Goal: Information Seeking & Learning: Check status

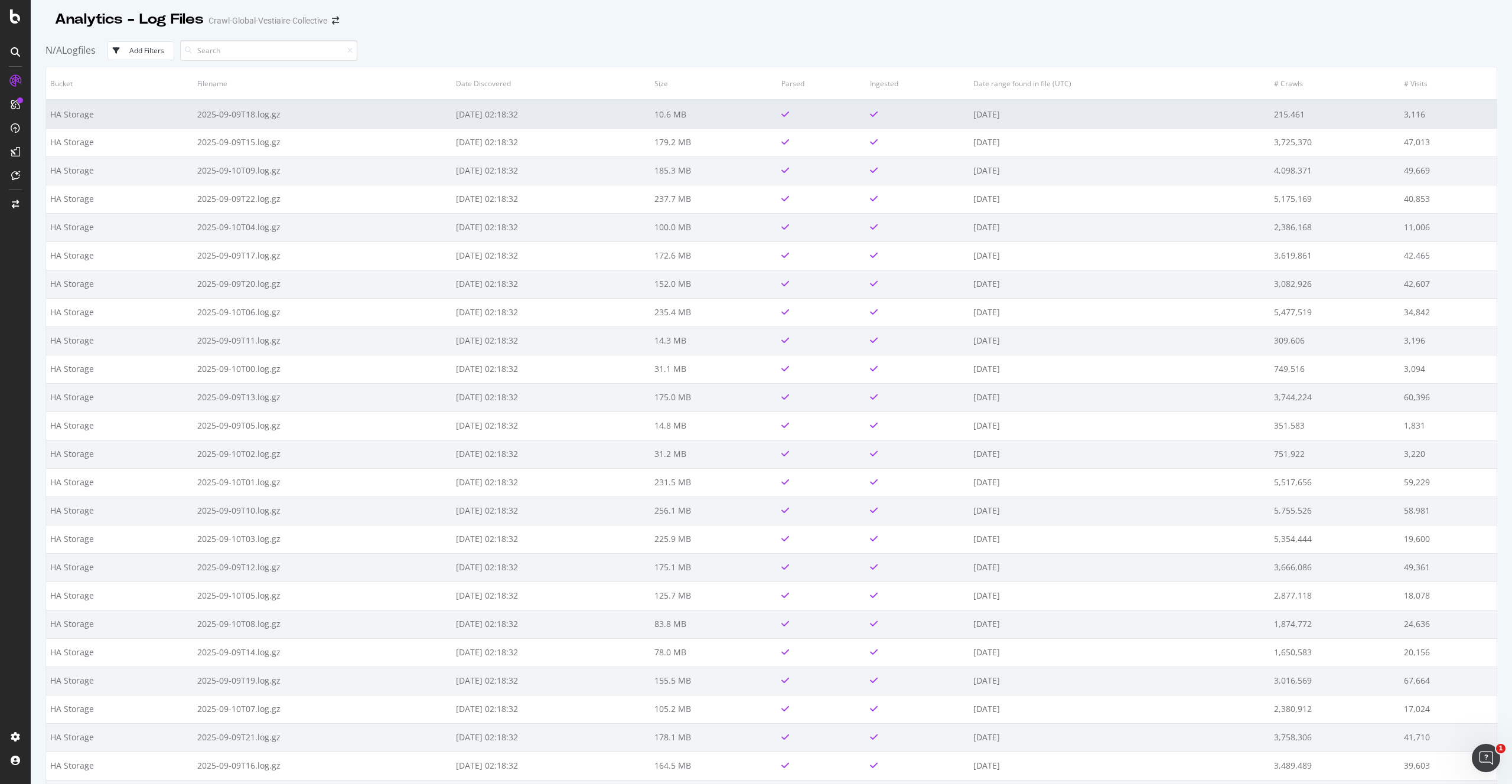
click at [166, 114] on td "HA Storage" at bounding box center [119, 113] width 147 height 28
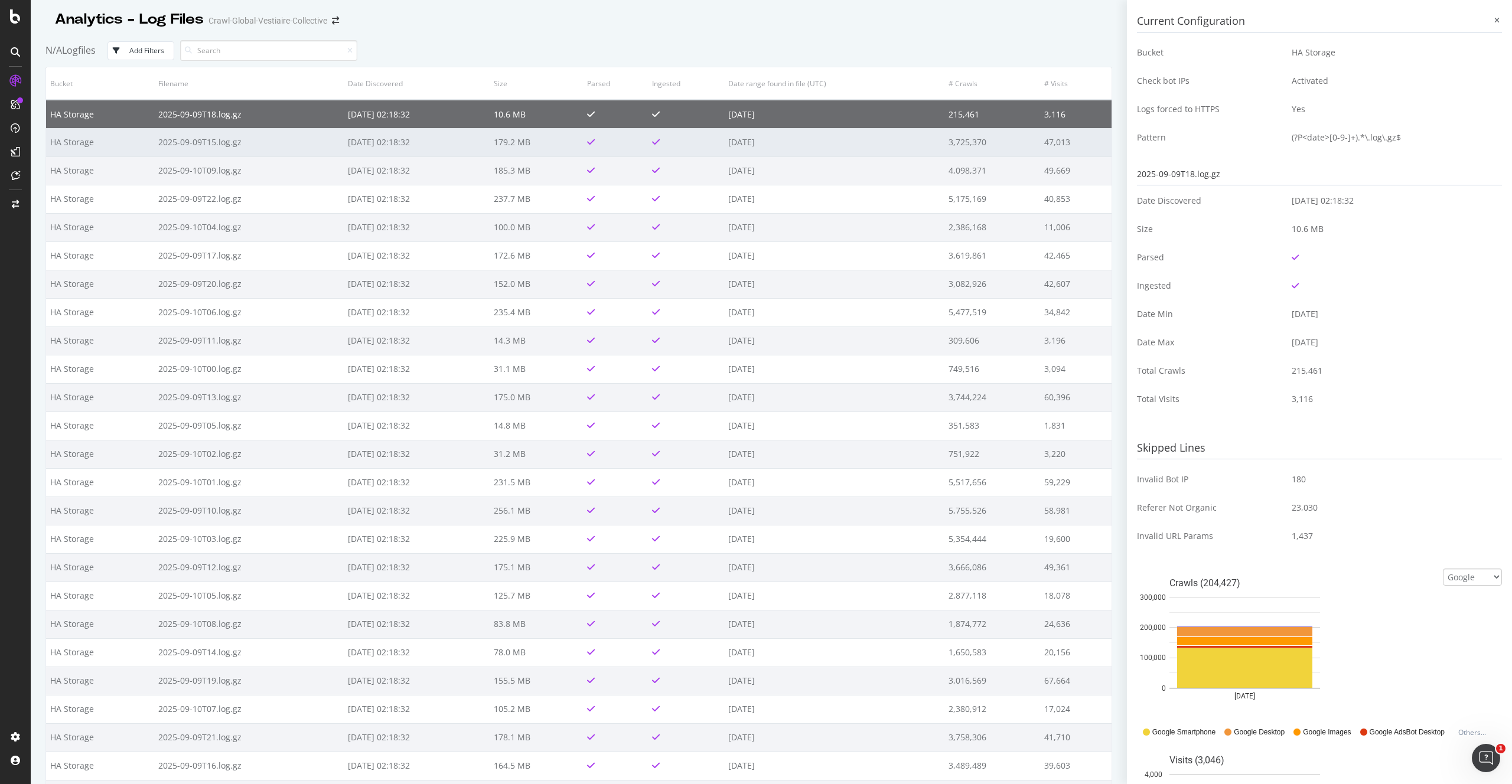
click at [75, 139] on td "HA Storage" at bounding box center [100, 142] width 108 height 28
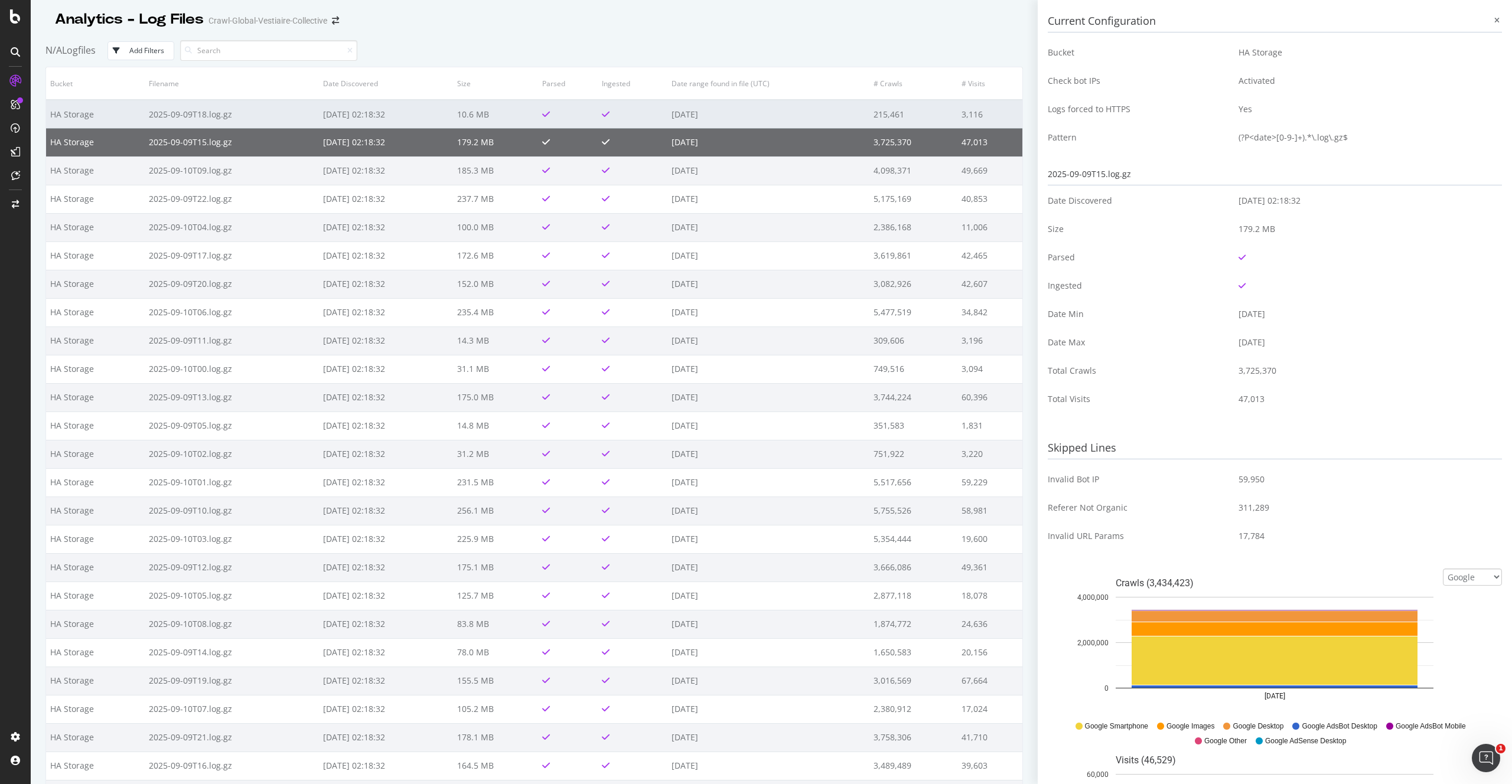
click at [75, 113] on td "HA Storage" at bounding box center [95, 113] width 99 height 28
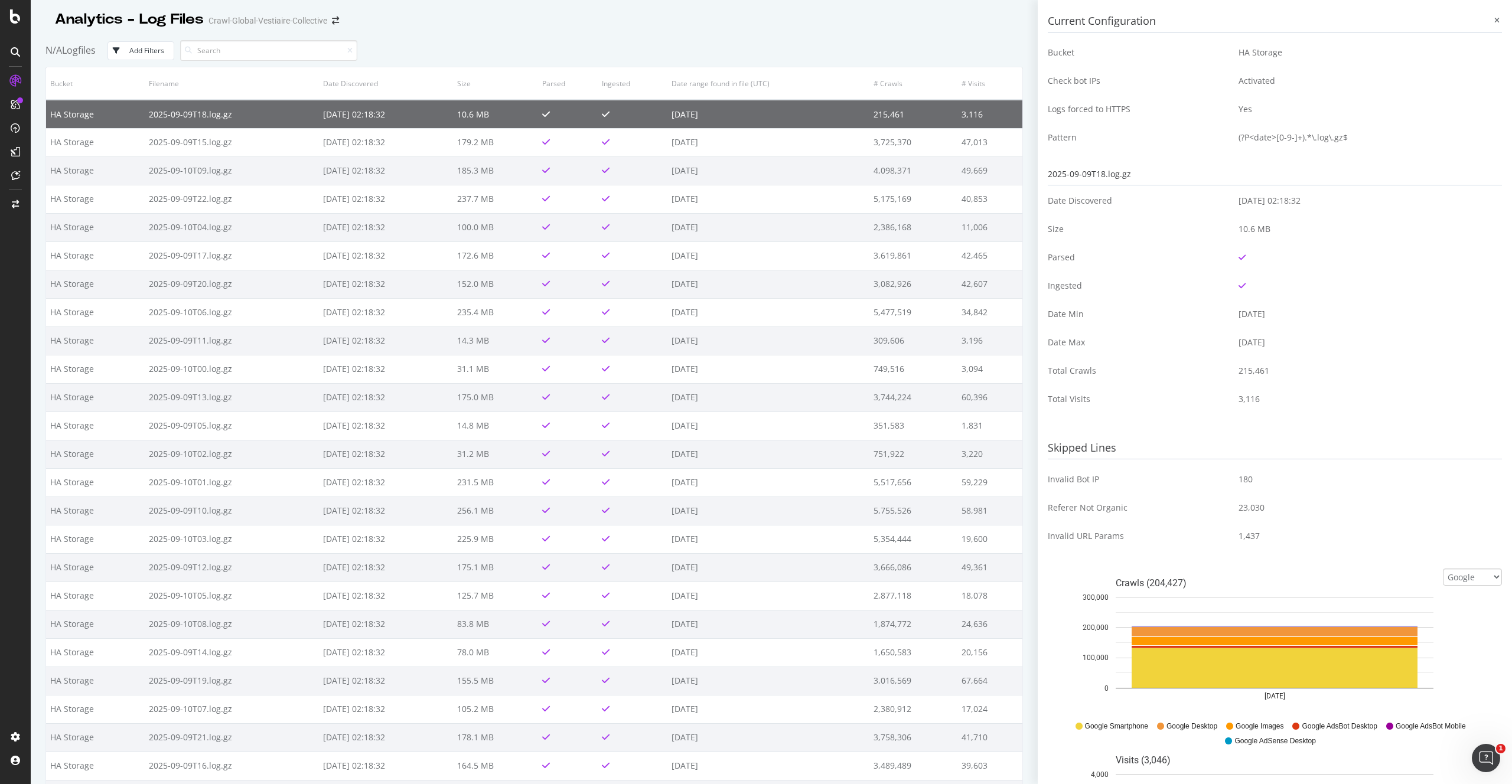
click at [98, 18] on div "Analytics - Log Files" at bounding box center [129, 19] width 149 height 20
click at [17, 737] on icon at bounding box center [15, 737] width 12 height 12
click at [13, 740] on icon at bounding box center [15, 737] width 12 height 12
click at [17, 105] on icon at bounding box center [15, 105] width 10 height 10
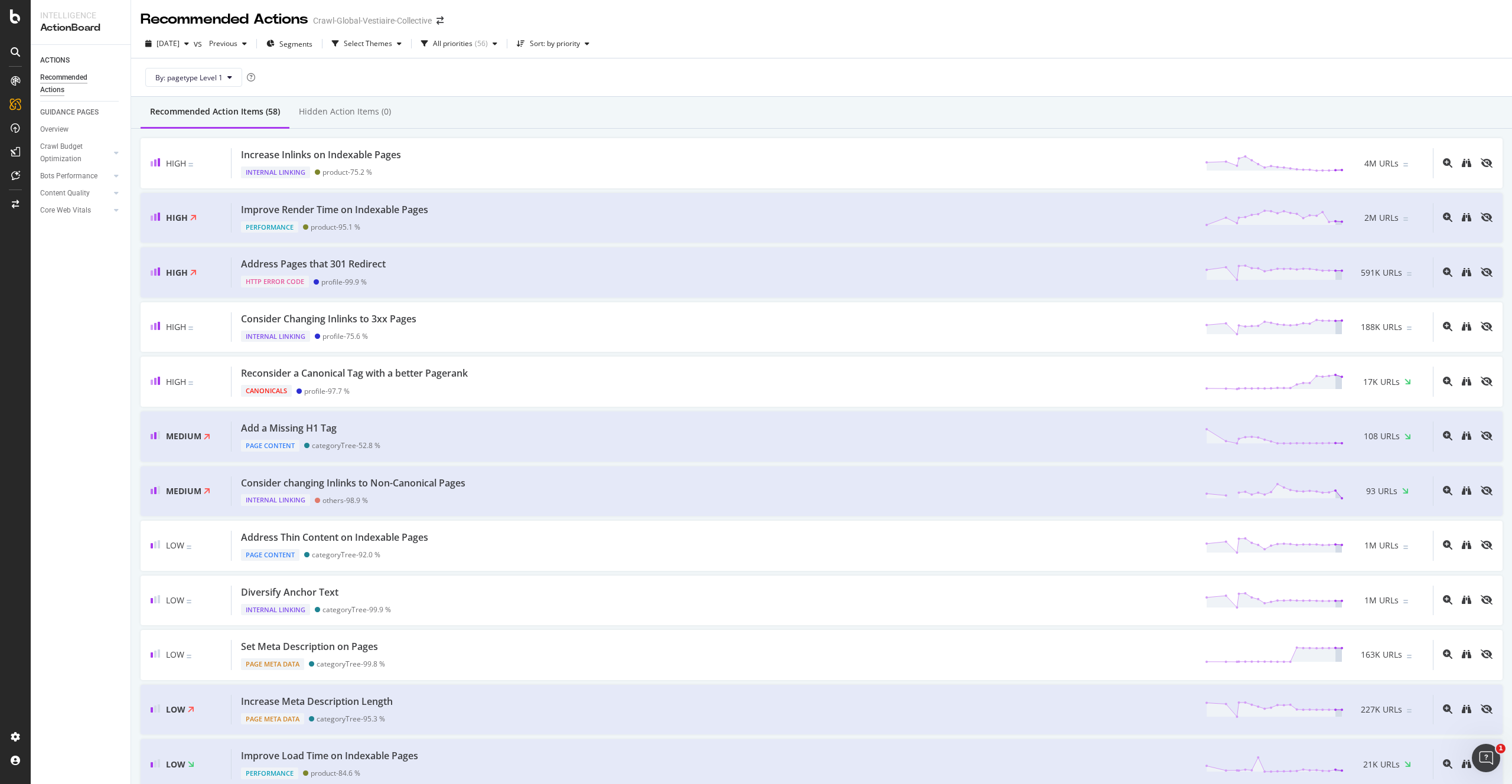
click at [26, 193] on div at bounding box center [14, 400] width 28 height 656
click at [21, 731] on div at bounding box center [14, 737] width 28 height 19
click at [15, 737] on icon at bounding box center [15, 737] width 12 height 12
click at [14, 736] on icon at bounding box center [15, 737] width 12 height 12
click at [60, 679] on div "Project settings" at bounding box center [62, 684] width 50 height 10
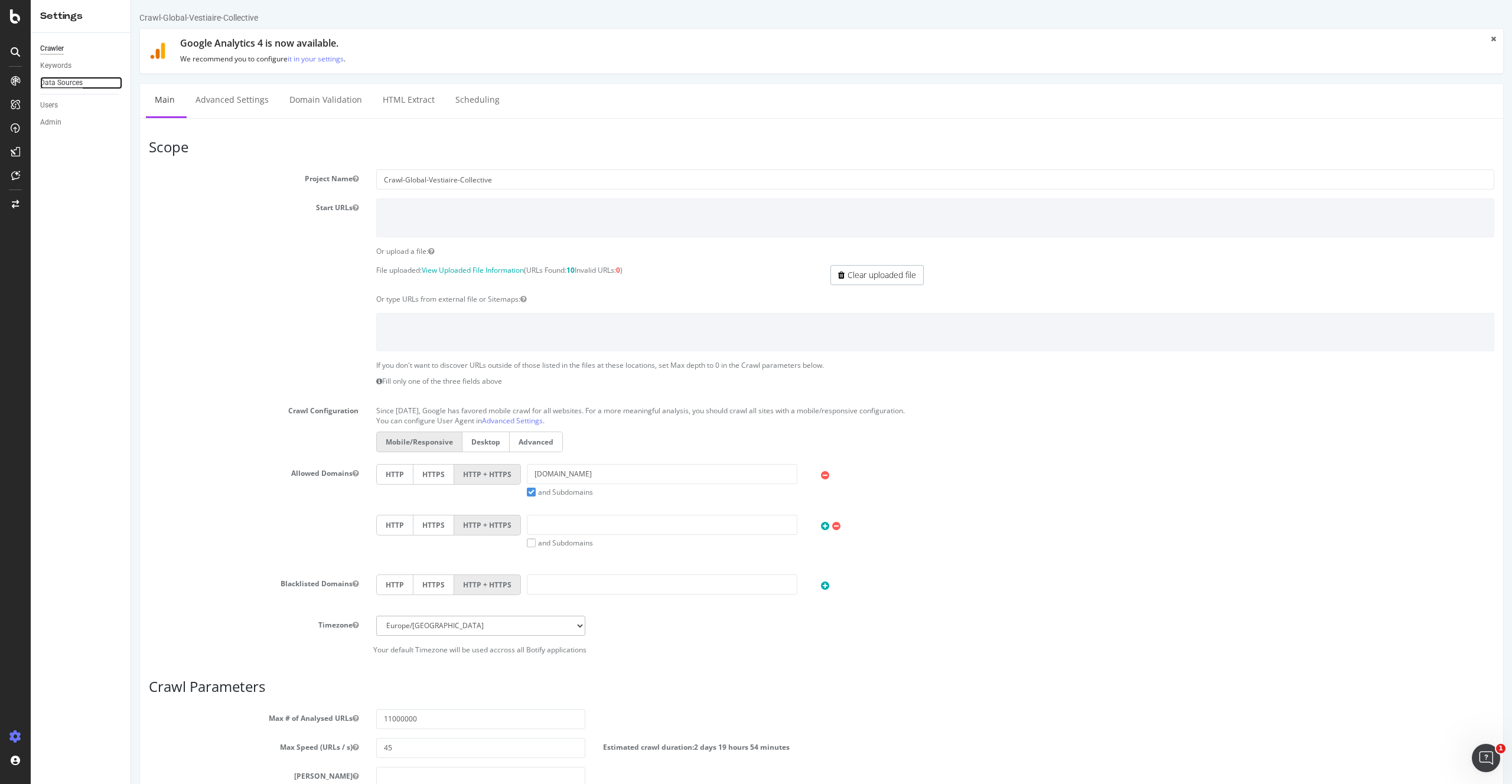
click at [73, 83] on div "Data Sources" at bounding box center [61, 82] width 43 height 12
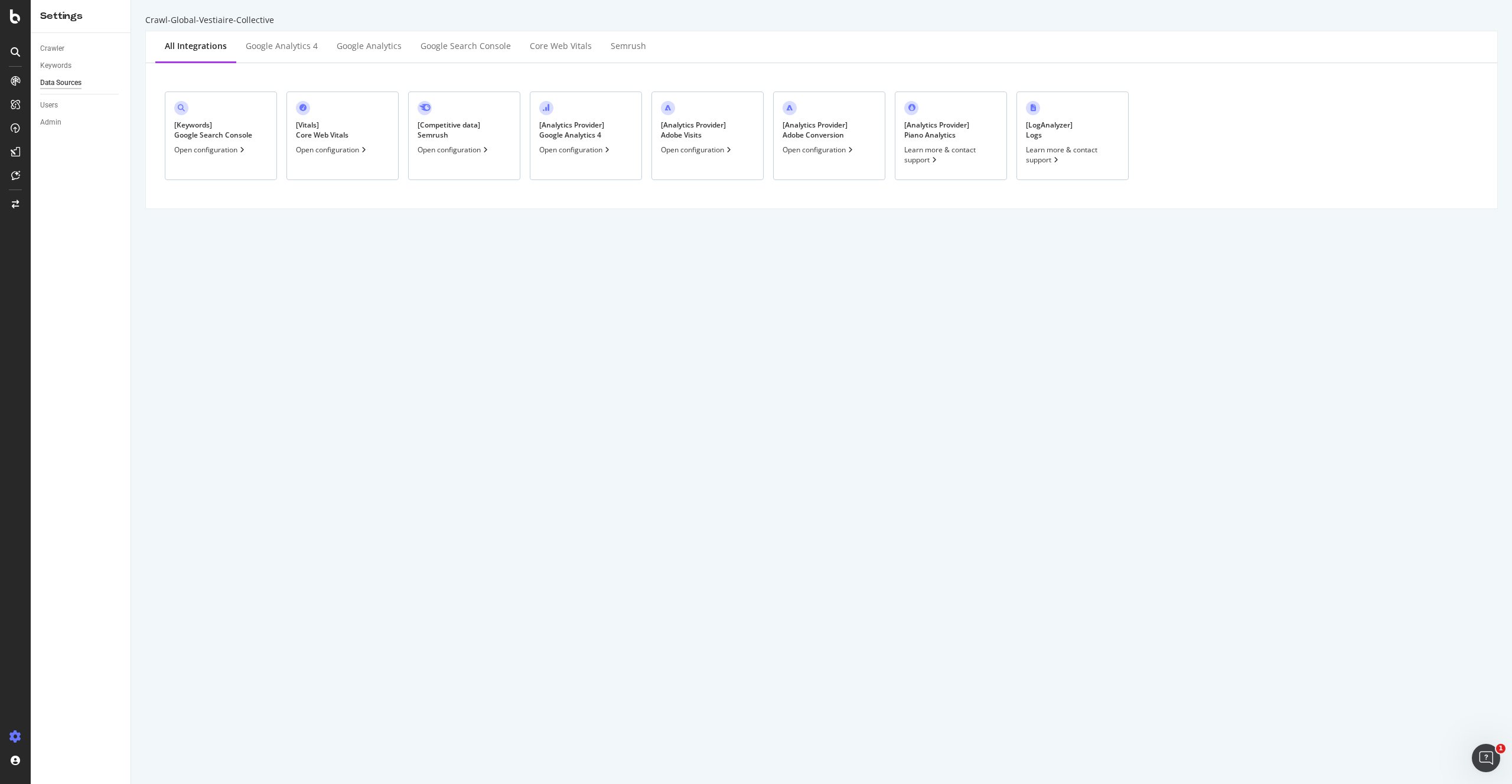
click at [1057, 121] on div "[ LogAnalyzer ] Logs" at bounding box center [1050, 129] width 47 height 20
click at [530, 46] on div "Core Web Vitals" at bounding box center [561, 46] width 62 height 12
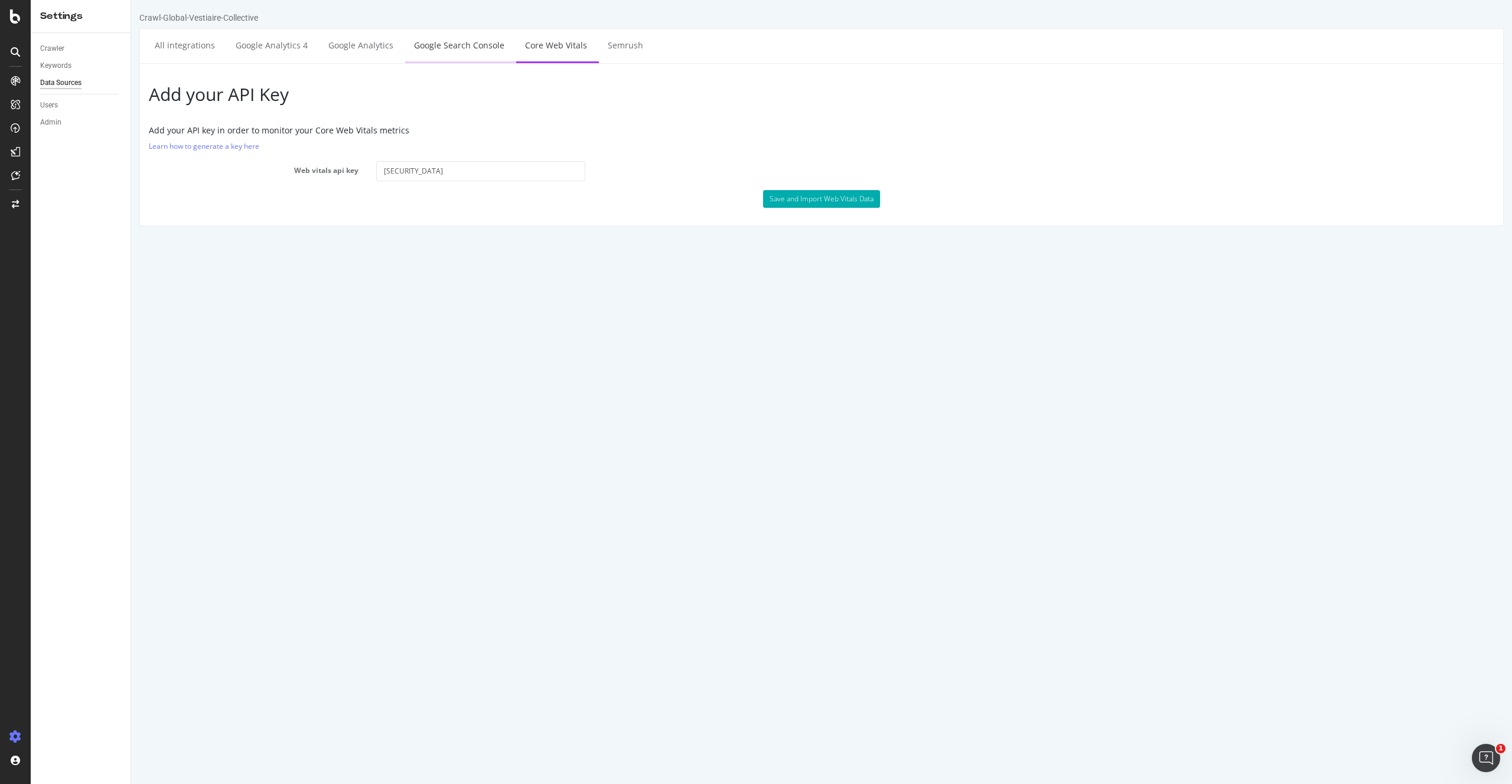
click at [464, 46] on link "Google Search Console" at bounding box center [459, 45] width 108 height 32
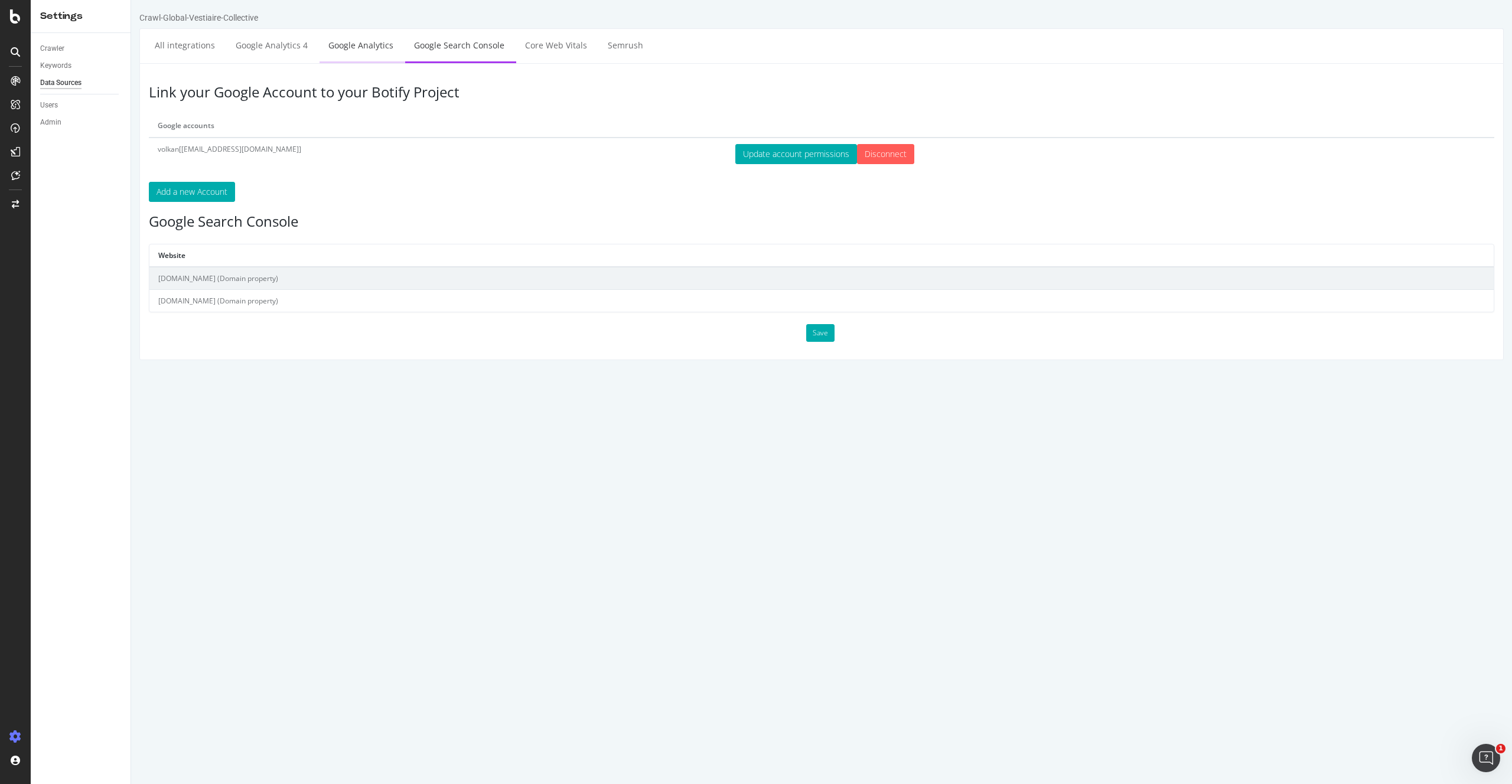
click at [359, 45] on link "Google Analytics" at bounding box center [360, 45] width 83 height 32
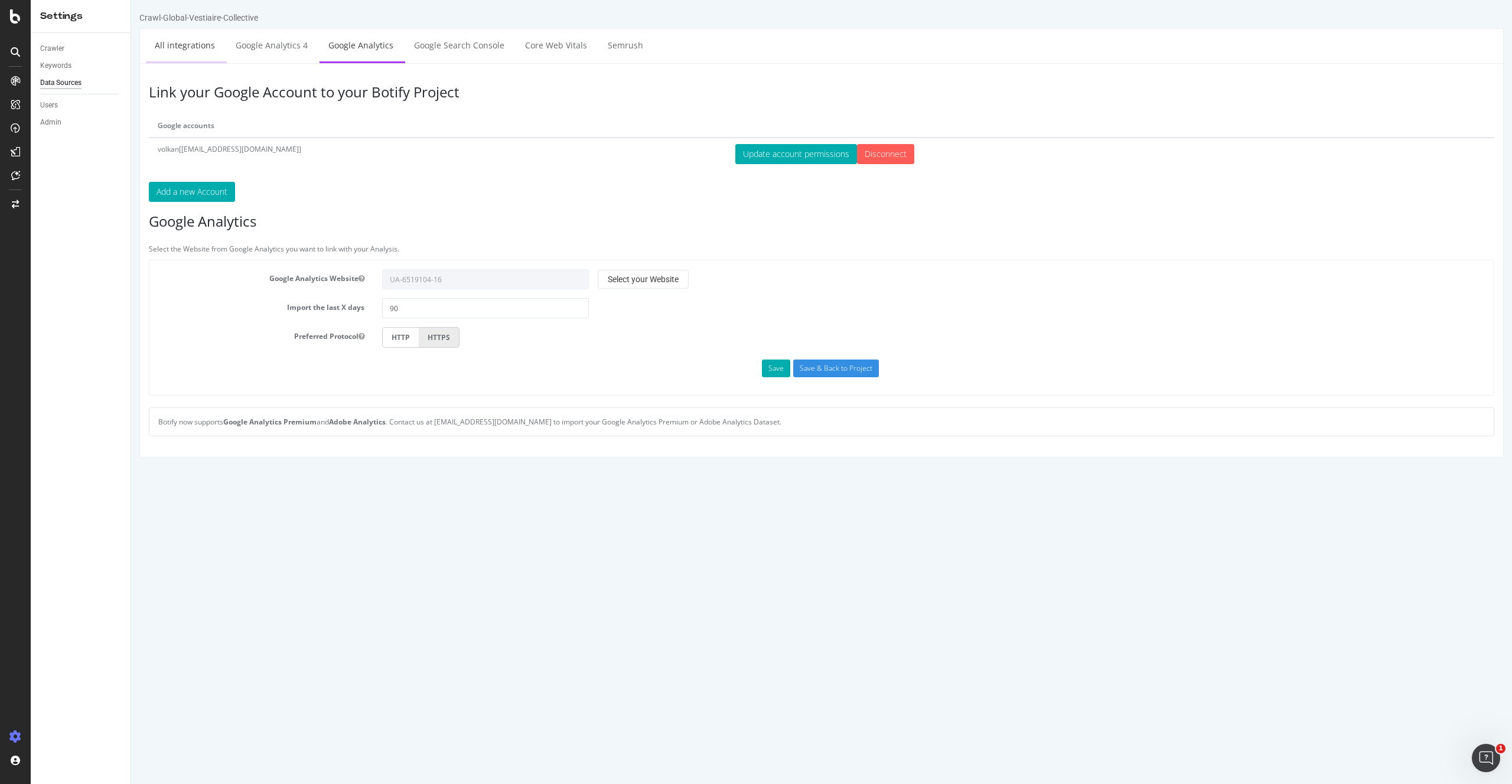
click at [182, 48] on link "All integrations" at bounding box center [184, 45] width 78 height 32
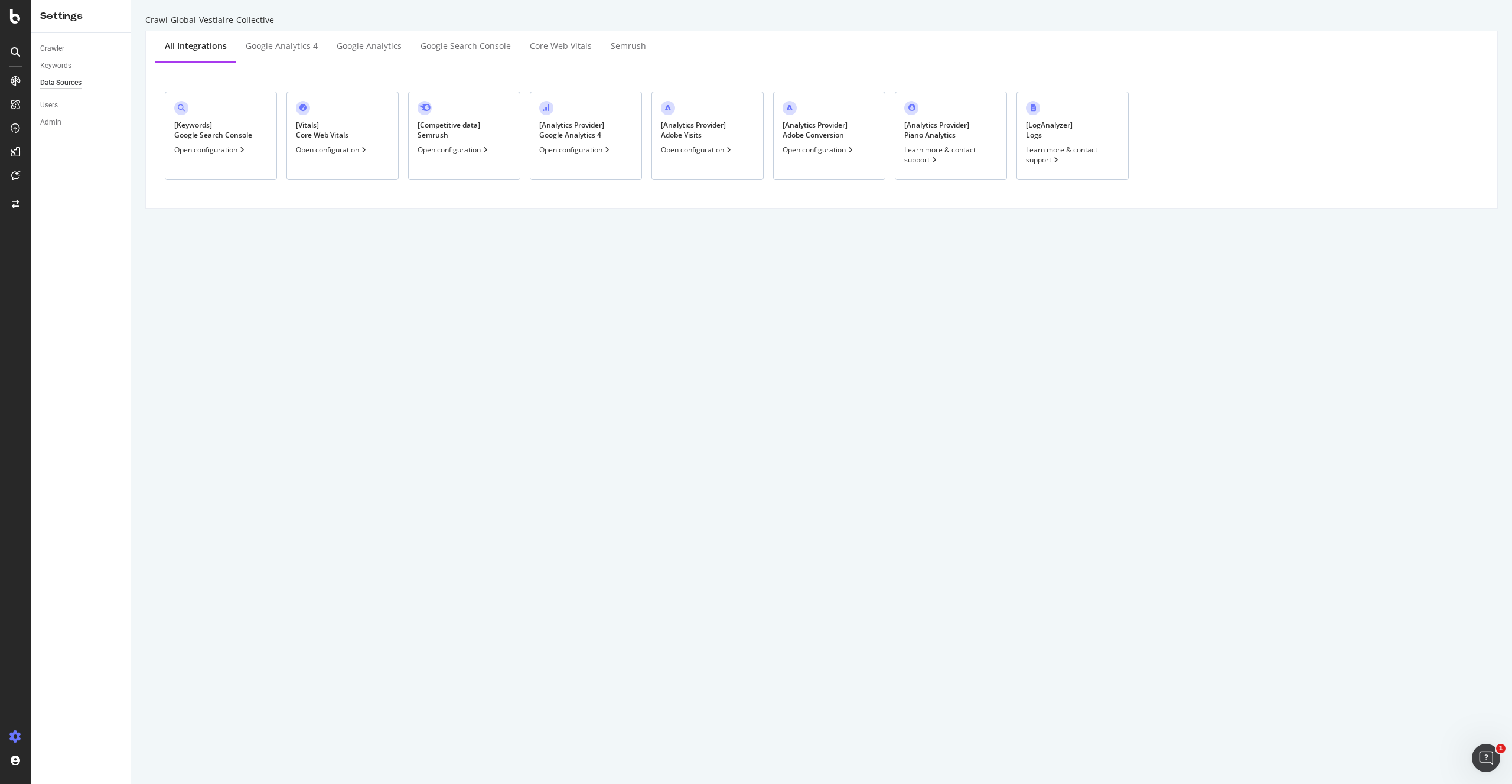
click at [1051, 129] on div "[ LogAnalyzer ] Logs" at bounding box center [1050, 129] width 47 height 20
click at [1033, 107] on icon at bounding box center [1033, 108] width 6 height 7
click at [79, 181] on div "SpeedWorkers" at bounding box center [69, 180] width 52 height 12
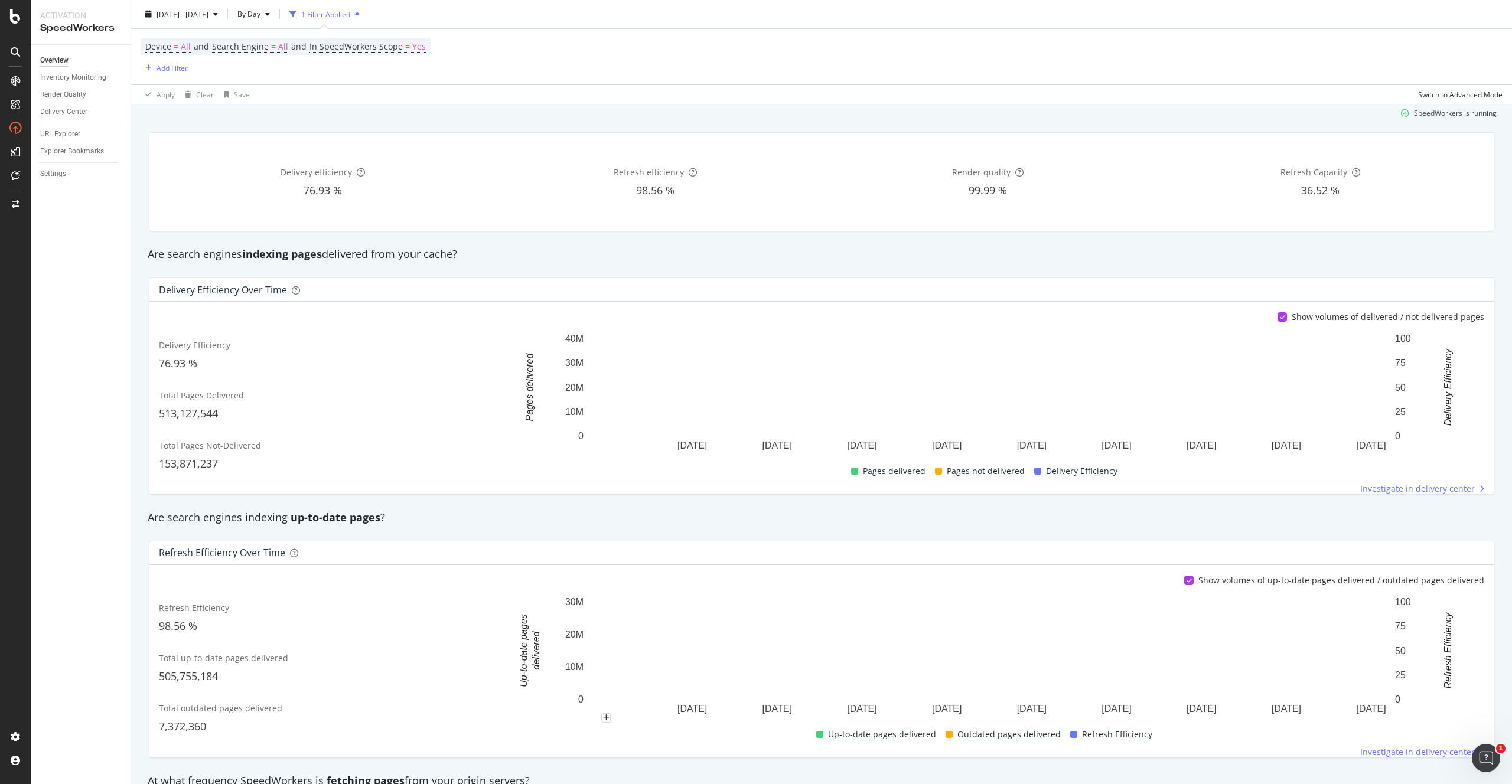
scroll to position [43, 0]
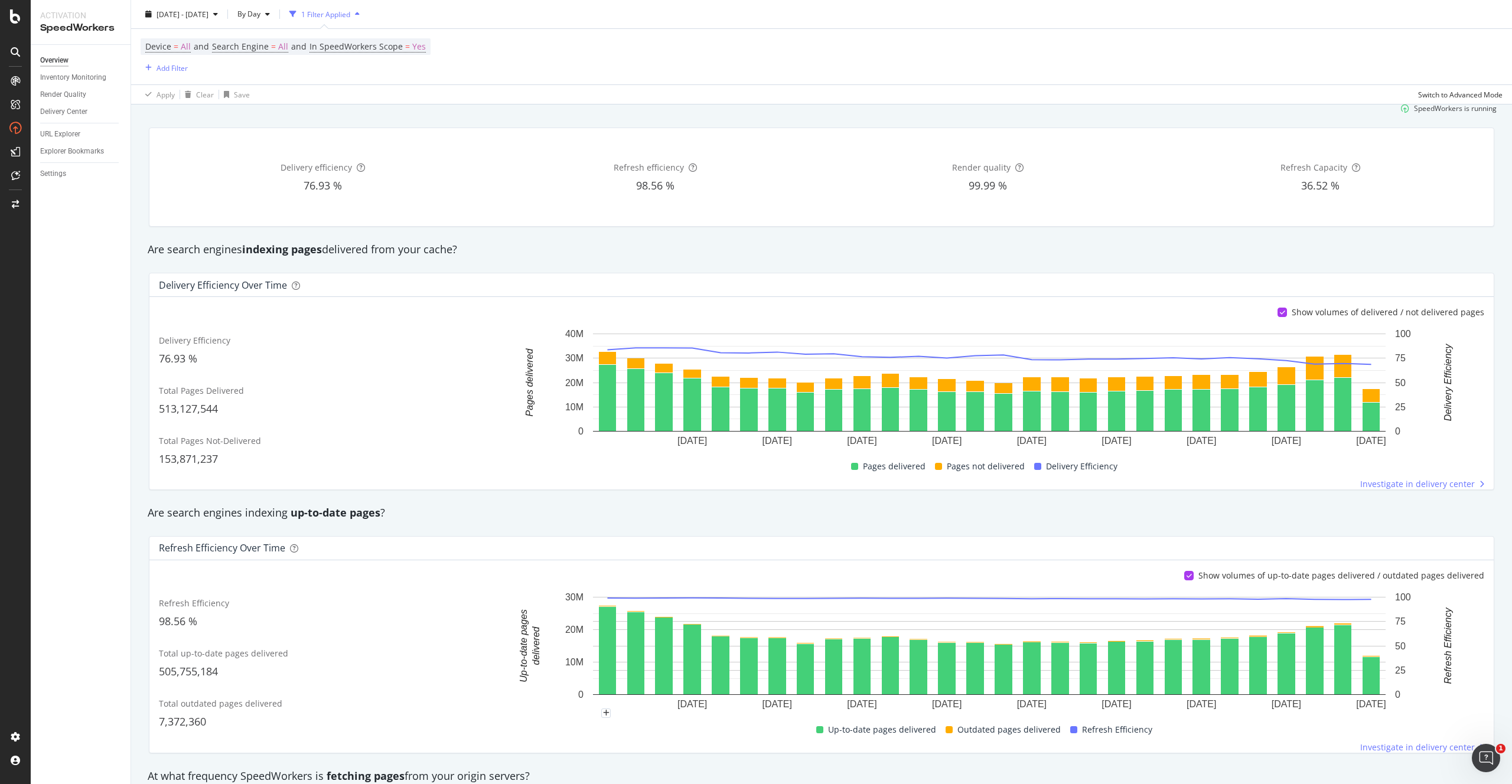
click at [1067, 43] on div "Device = All and Search Engine = All and In SpeedWorkers Scope = Yes Add Filter" at bounding box center [822, 56] width 1362 height 55
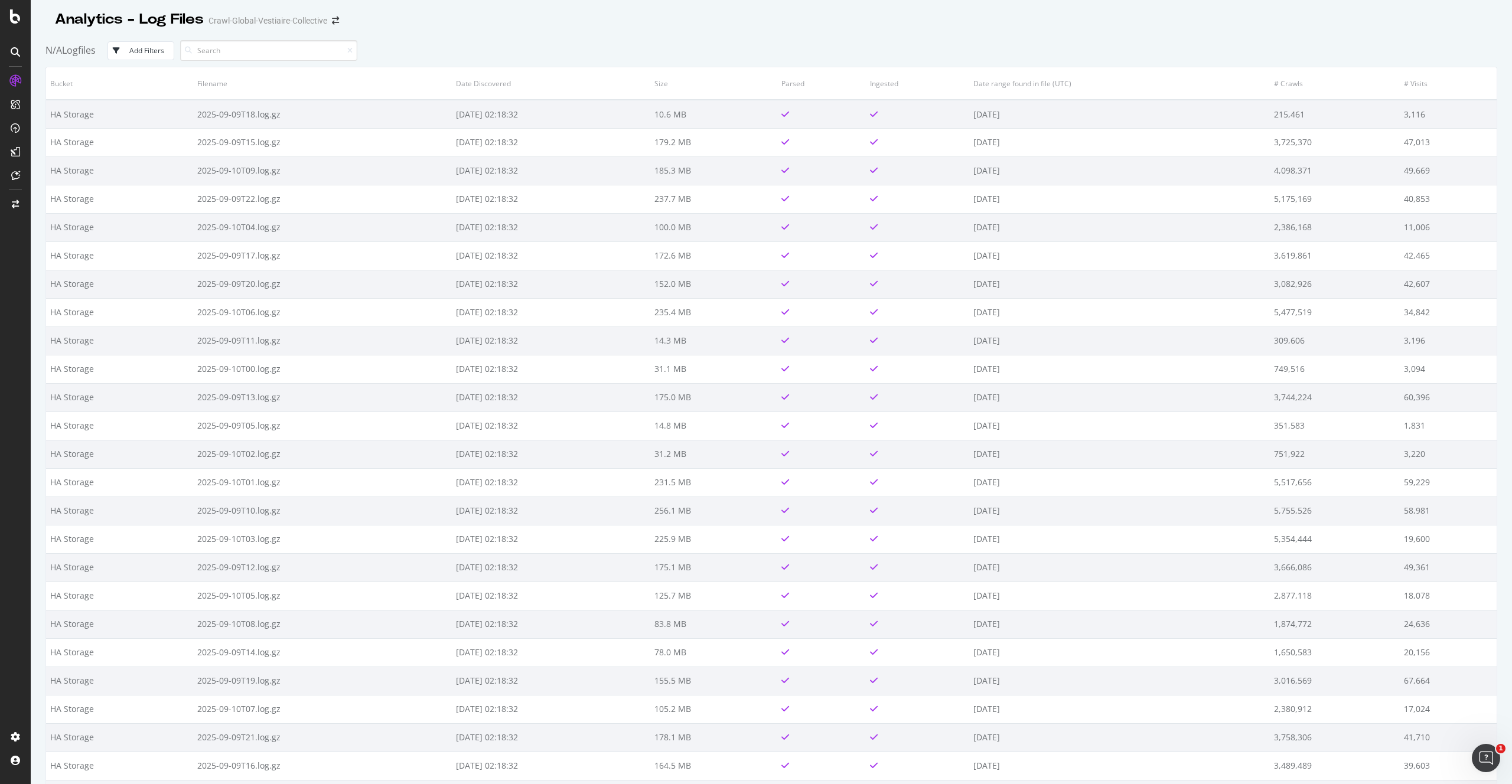
click at [122, 52] on div "button" at bounding box center [118, 51] width 21 height 7
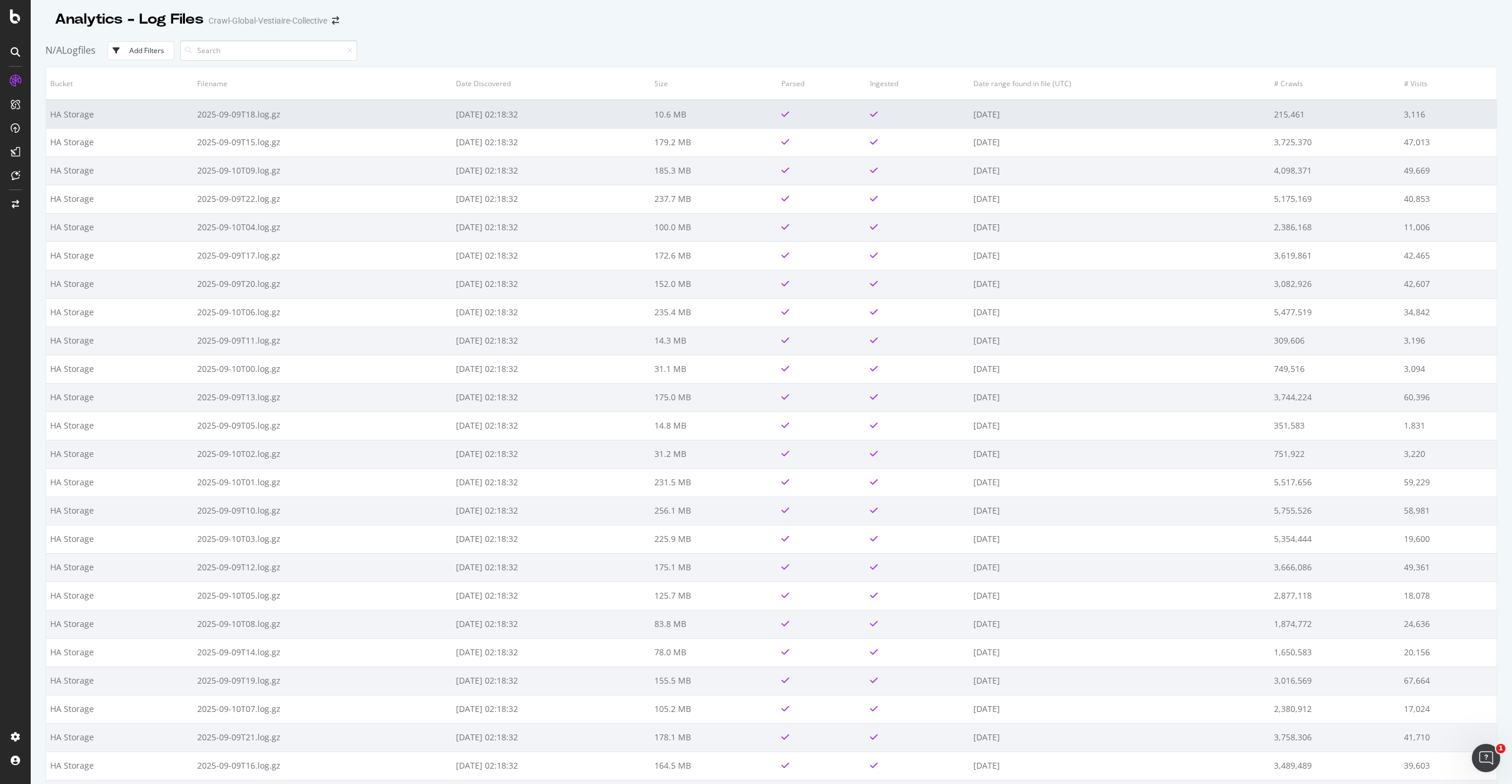
click at [55, 117] on td "HA Storage" at bounding box center [119, 113] width 147 height 28
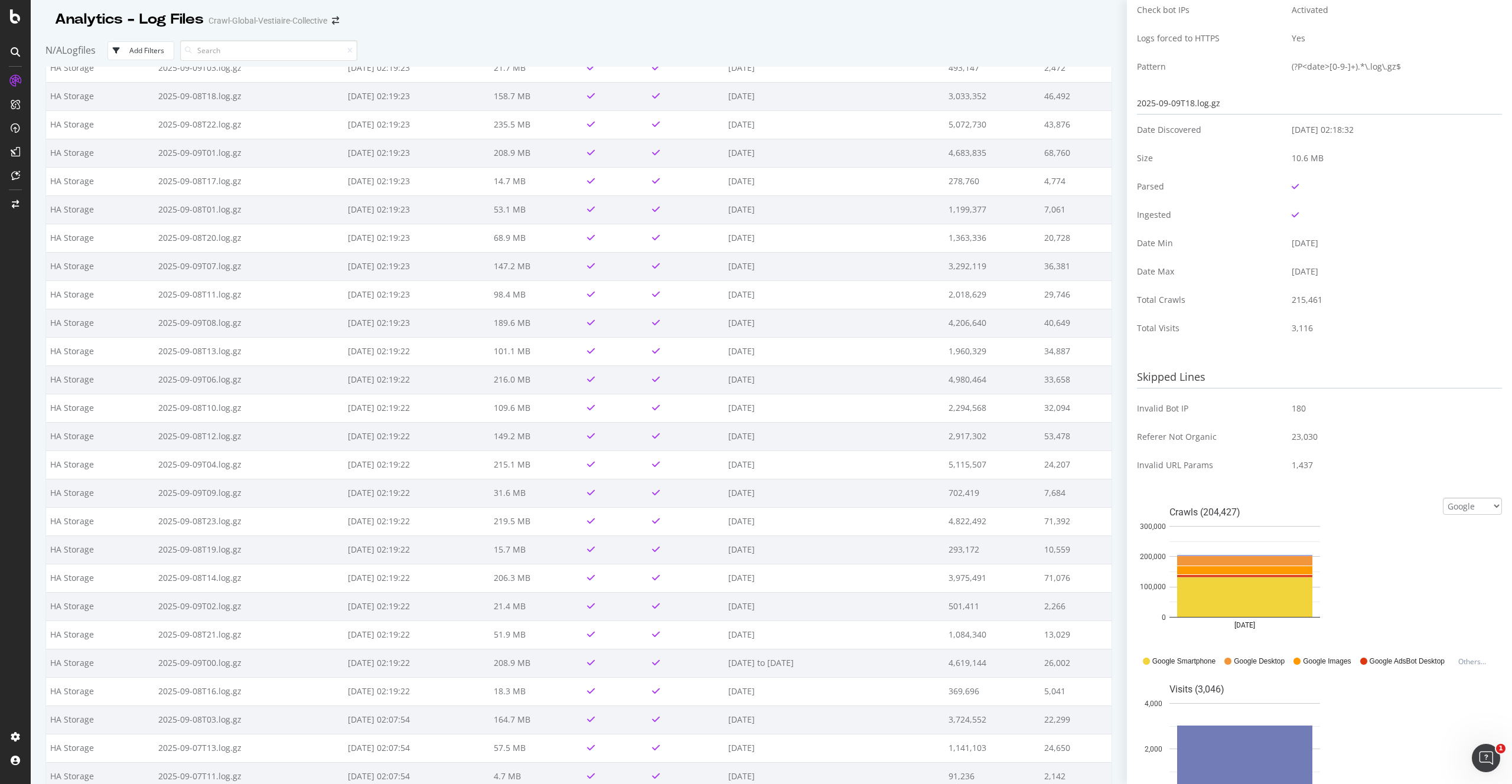
scroll to position [10, 0]
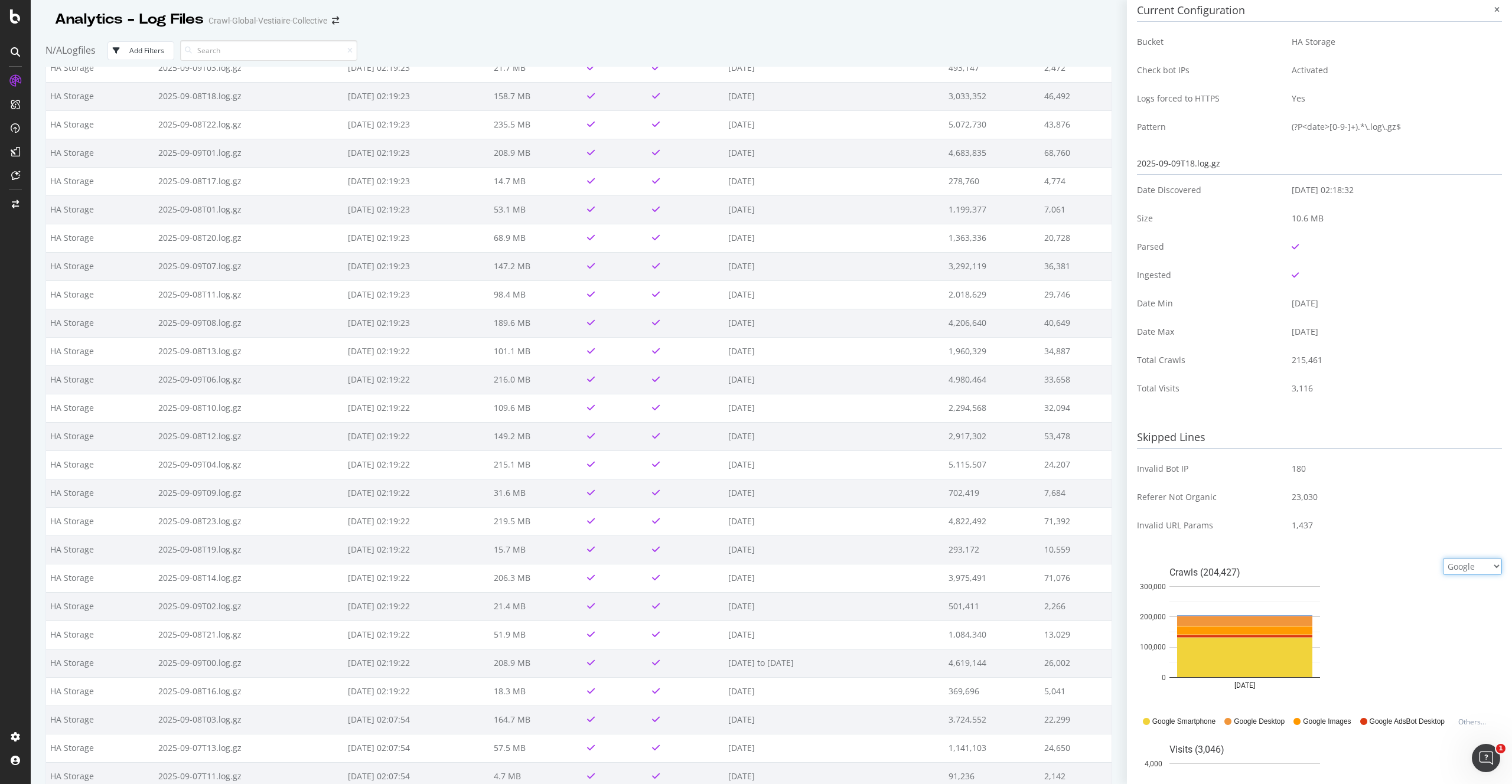
click at [1479, 567] on select "Google Bing OpenAI Other AI Bots" at bounding box center [1472, 566] width 59 height 17
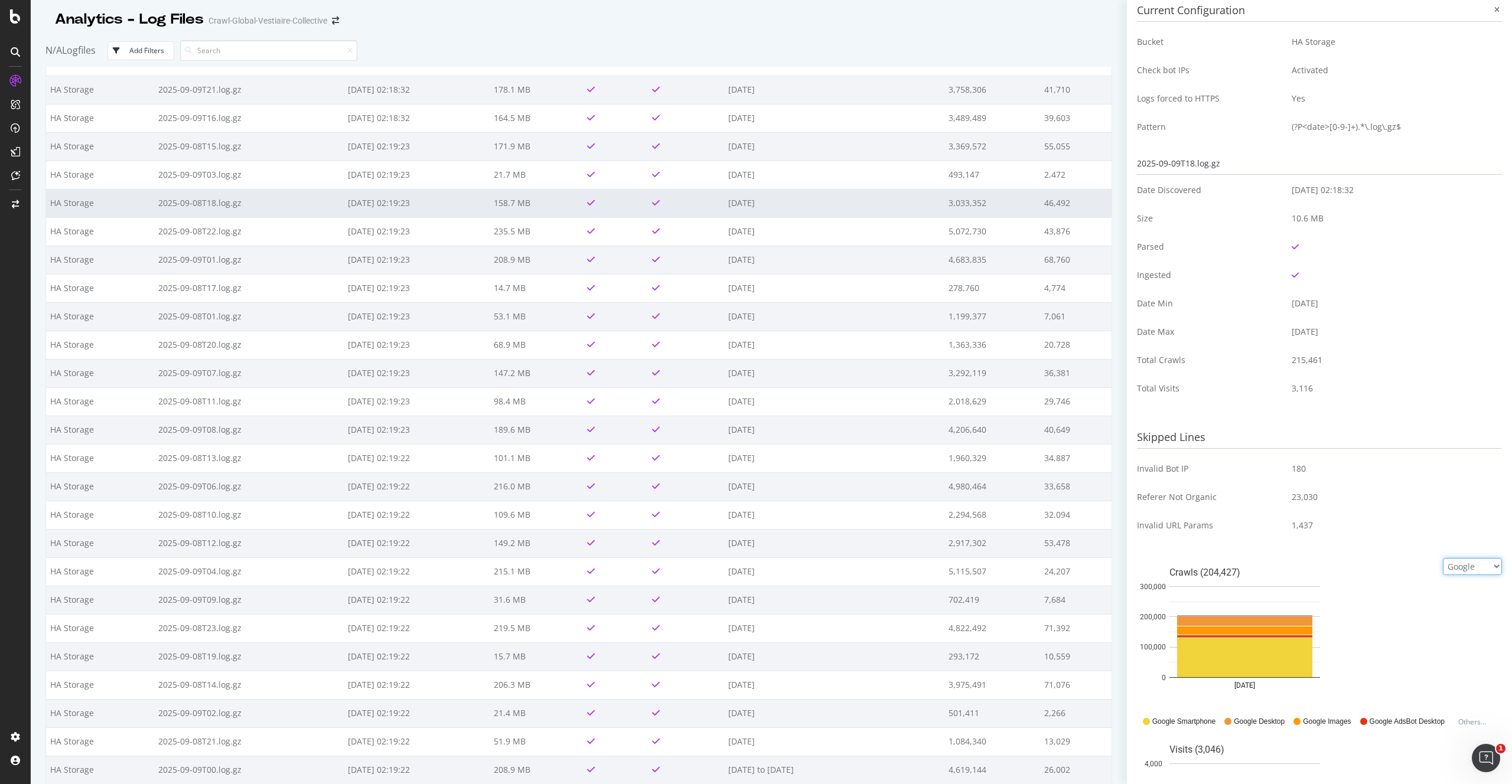
scroll to position [0, 0]
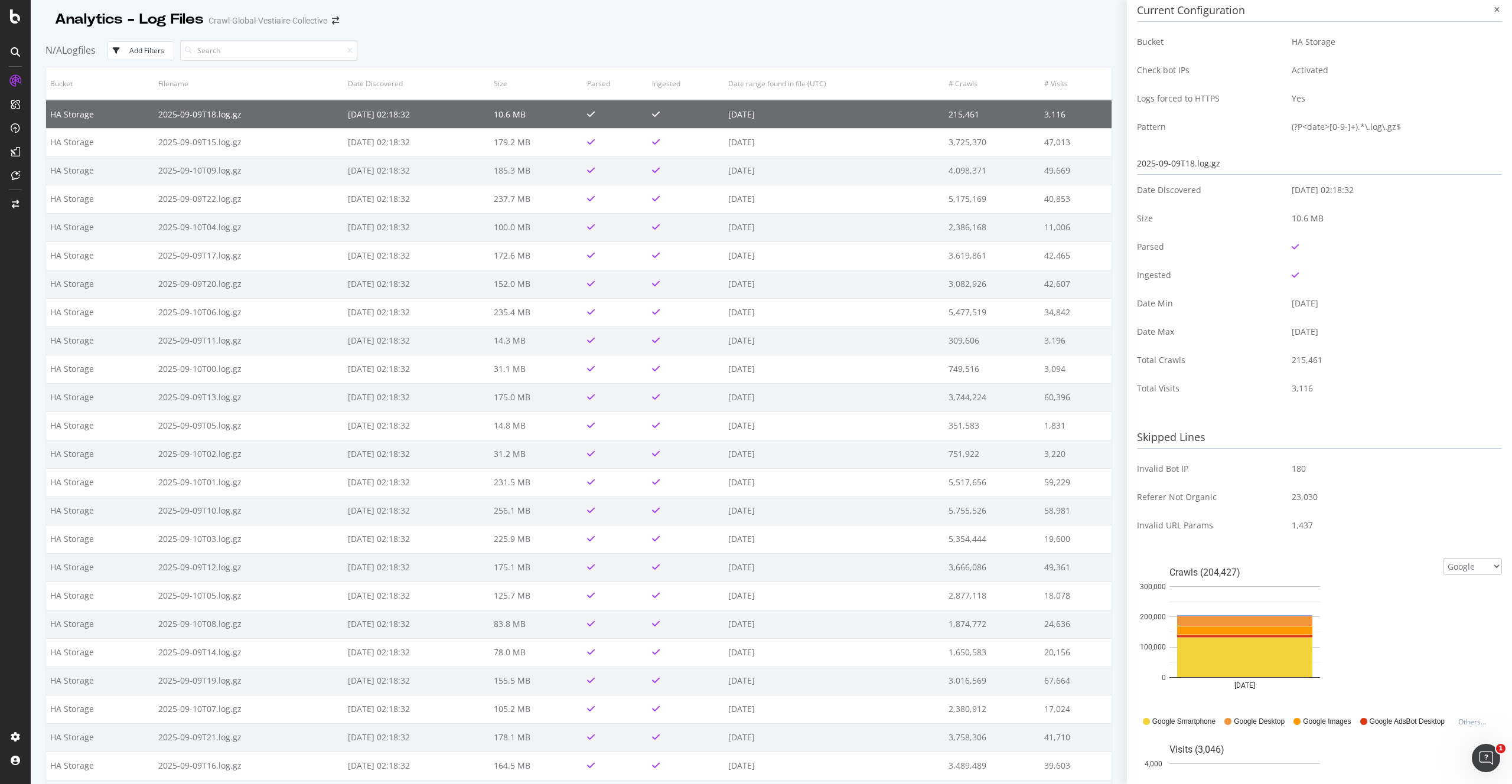
click at [158, 50] on div "Add Filters" at bounding box center [146, 51] width 35 height 10
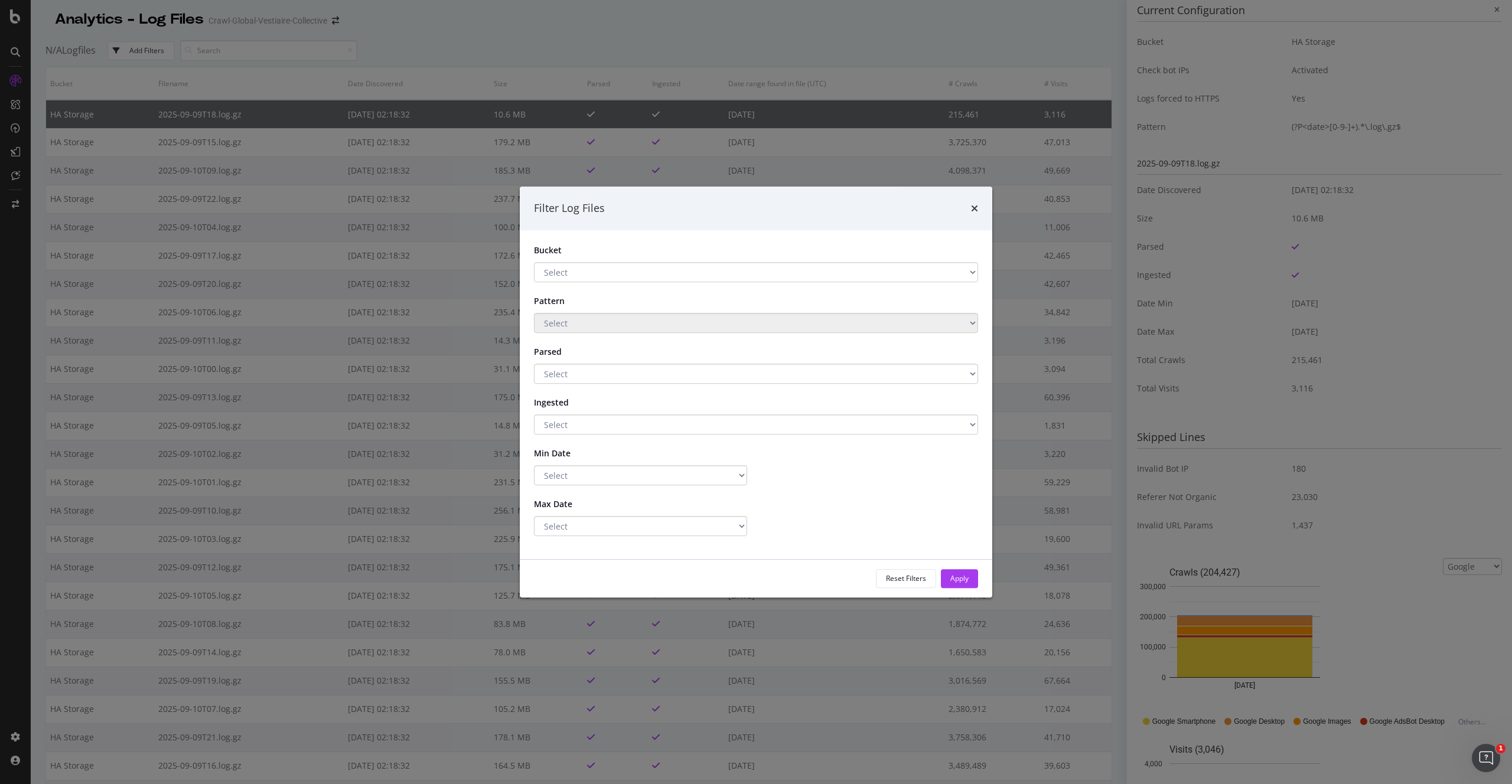
click at [625, 273] on select "Select HA Storage 2 HA Storage S3 Main Storage" at bounding box center [756, 272] width 444 height 20
select select "5f9b158f-14eb-4956-ba93-f4eb78267fb2"
click at [534, 262] on select "Select HA Storage 2 HA Storage S3 Main Storage" at bounding box center [756, 272] width 444 height 20
click at [608, 475] on select "Select Greater Than or equals Less Than or equals Equals" at bounding box center [640, 475] width 213 height 20
select select "eq"
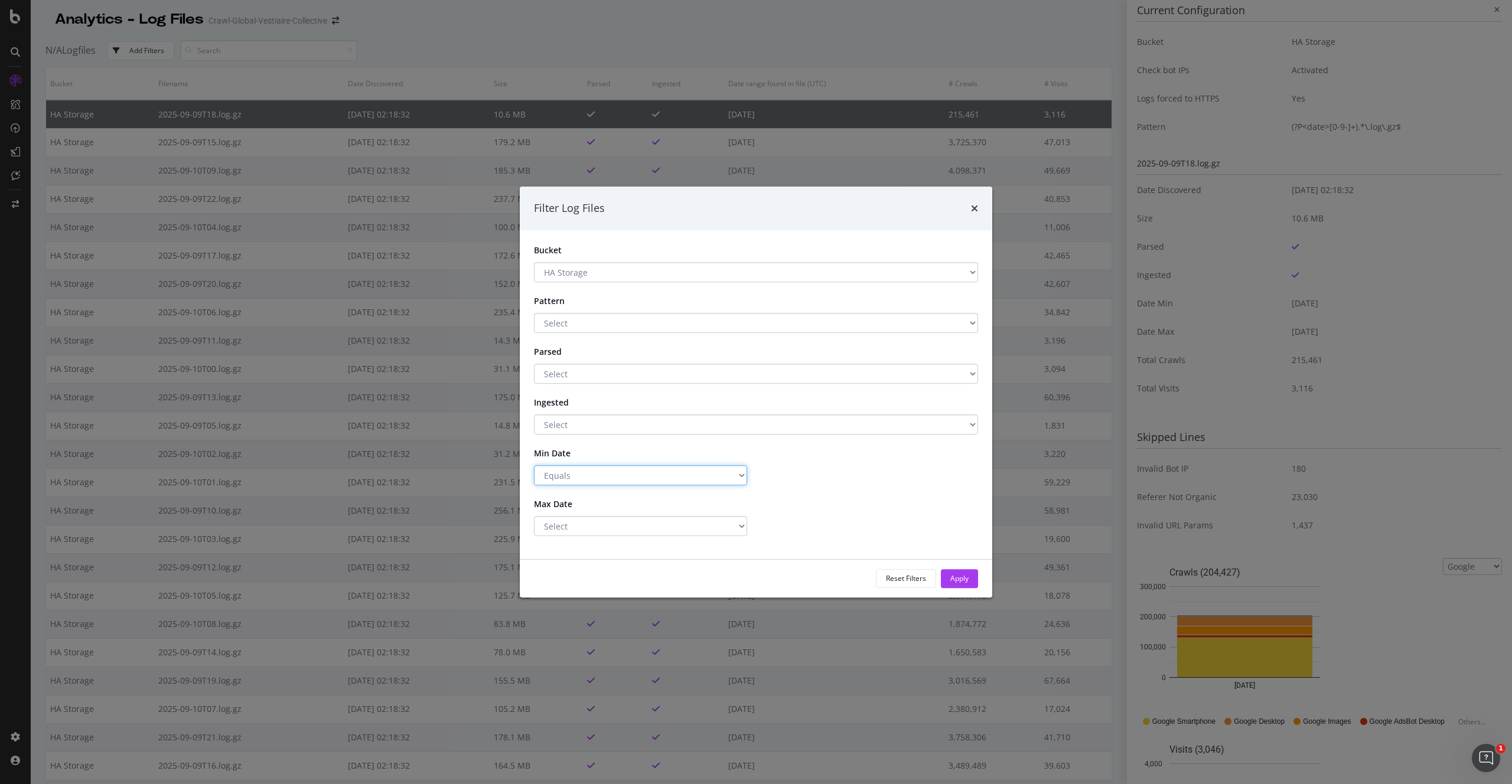
click at [534, 466] on select "Select Greater Than or equals Less Than or equals Equals" at bounding box center [640, 475] width 213 height 20
click at [776, 473] on input "2025-09-11" at bounding box center [871, 475] width 213 height 20
click at [775, 481] on input "2025-09-11" at bounding box center [871, 475] width 213 height 20
click at [823, 482] on input "2025-09-11" at bounding box center [871, 475] width 213 height 20
click at [710, 533] on select "Select Greater Than or equals Less Than or equals Equals" at bounding box center [640, 526] width 213 height 20
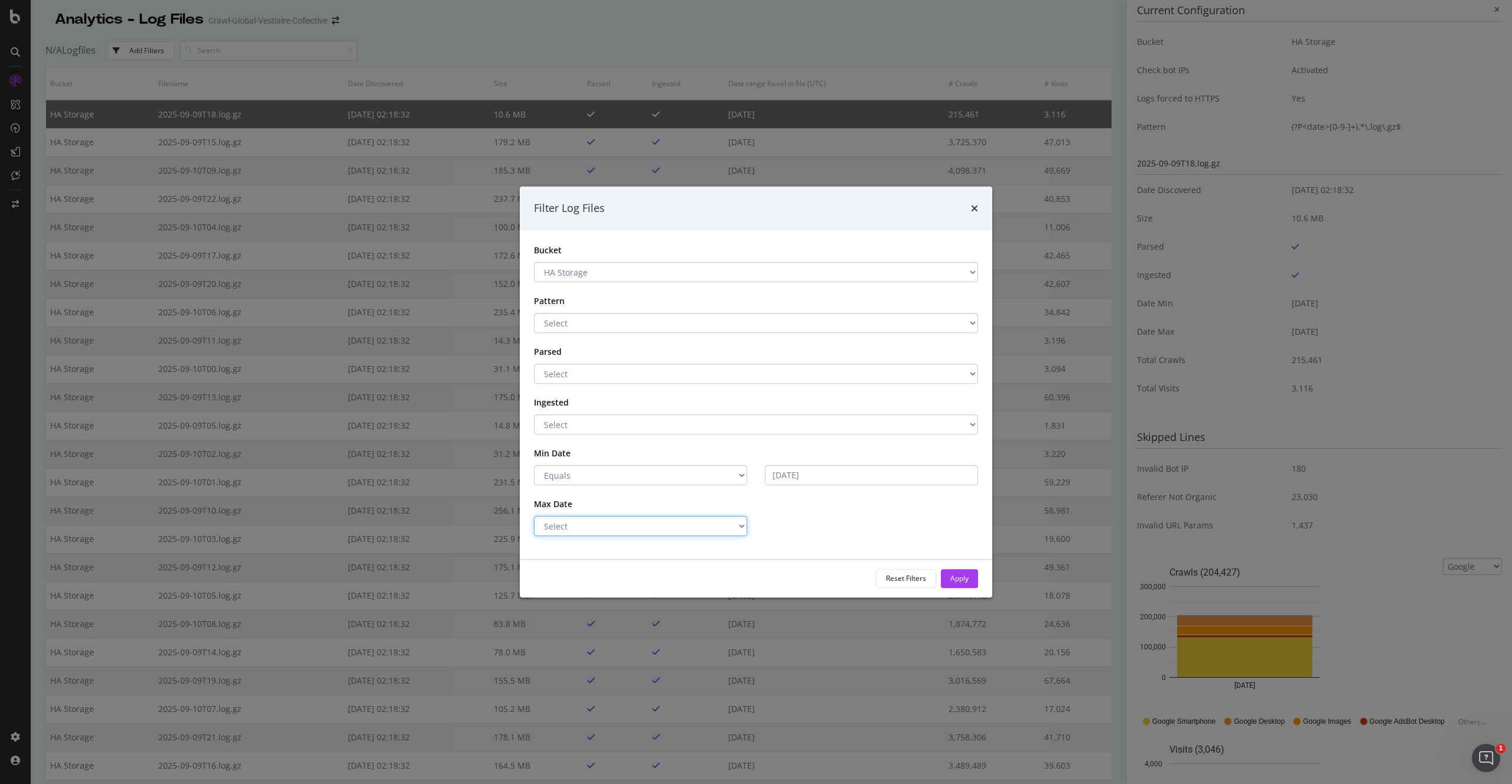
select select "eq"
click at [534, 516] on select "Select Greater Than or equals Less Than or equals Equals" at bounding box center [640, 526] width 213 height 20
click at [873, 478] on input "2025-09-11" at bounding box center [871, 475] width 213 height 20
type input "2025-09-11"
click at [794, 477] on input "2025-09-11" at bounding box center [871, 475] width 213 height 20
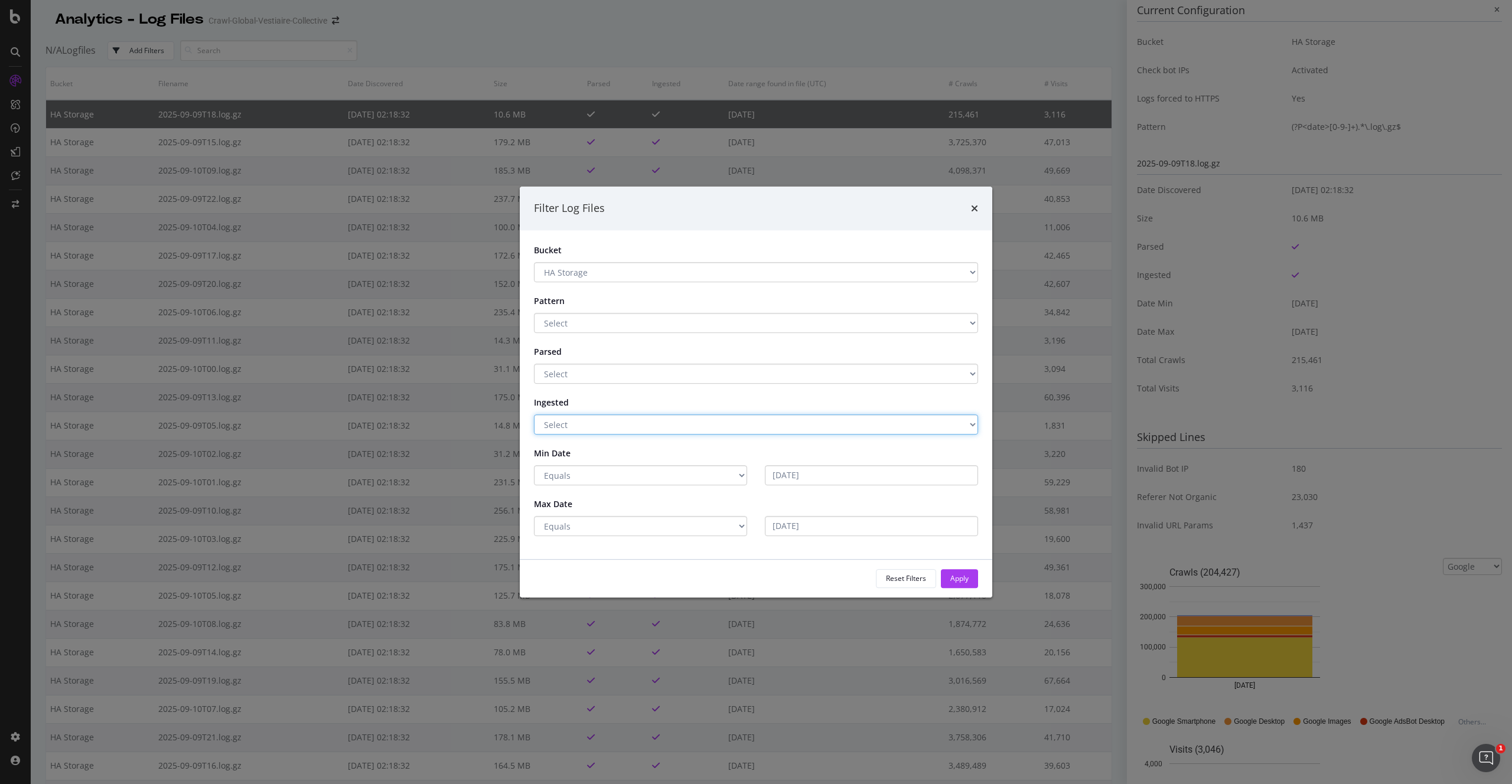
click at [798, 421] on select "Select Yes No" at bounding box center [756, 425] width 444 height 20
click at [792, 401] on div "Ingested Select Yes No" at bounding box center [756, 413] width 462 height 42
click at [821, 521] on input "2025-09-11" at bounding box center [871, 526] width 213 height 20
click at [718, 530] on select "Select Greater Than or equals Less Than or equals Equals" at bounding box center [640, 526] width 213 height 20
select select "modal"
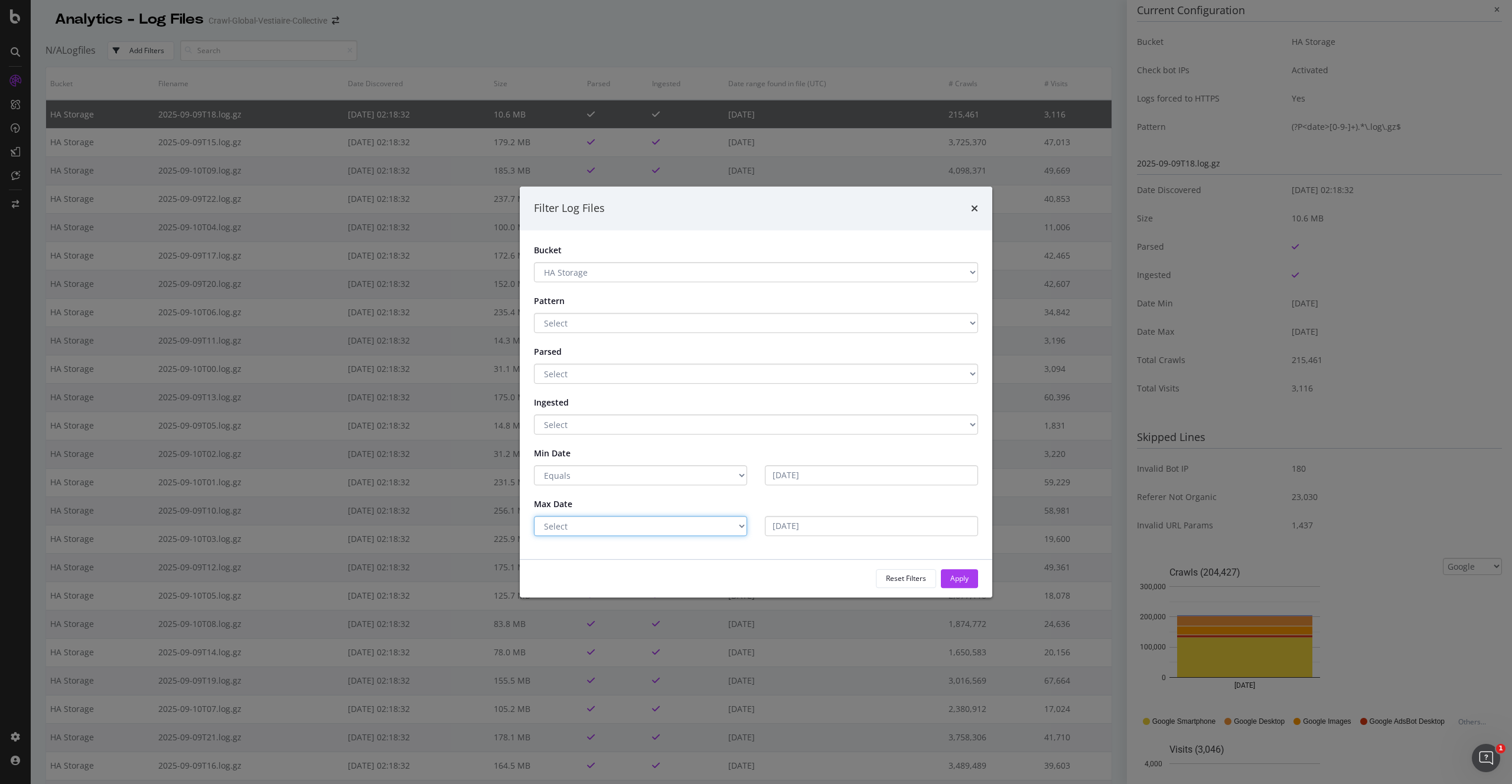
click at [534, 516] on select "Select Greater Than or equals Less Than or equals Equals" at bounding box center [640, 526] width 213 height 20
click at [729, 479] on select "Select Greater Than or equals Less Than or equals Equals" at bounding box center [640, 475] width 213 height 20
select select "modal"
click at [534, 466] on select "Select Greater Than or equals Less Than or equals Equals" at bounding box center [640, 475] width 213 height 20
click at [909, 579] on div "Reset Filters" at bounding box center [906, 578] width 40 height 10
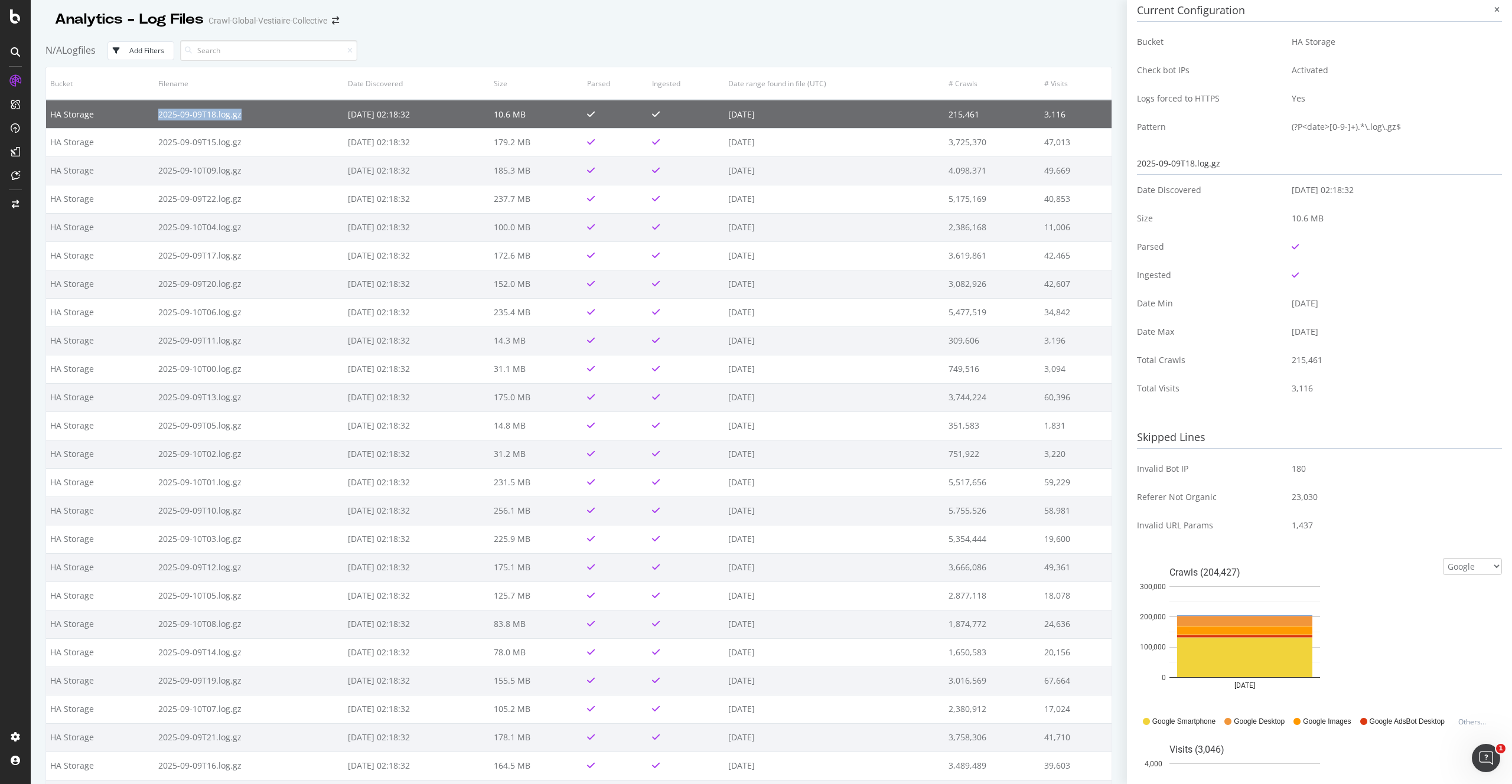
drag, startPoint x: 150, startPoint y: 114, endPoint x: 241, endPoint y: 115, distance: 91.0
click at [241, 115] on td "2025-09-09T18.log.gz" at bounding box center [249, 113] width 191 height 28
copy td "2025-09-09T18.log.gz"
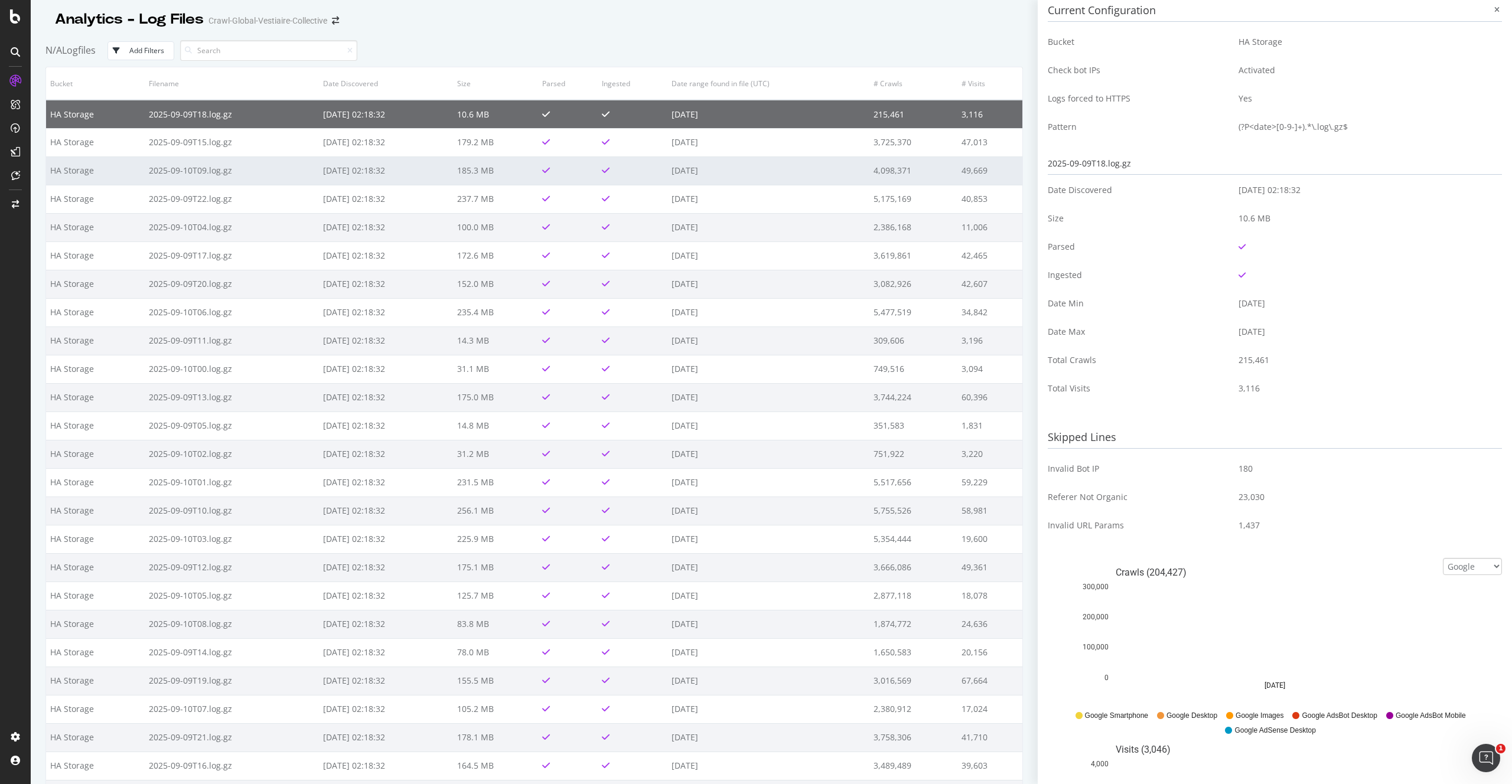
click at [113, 170] on td "HA Storage" at bounding box center [95, 170] width 99 height 28
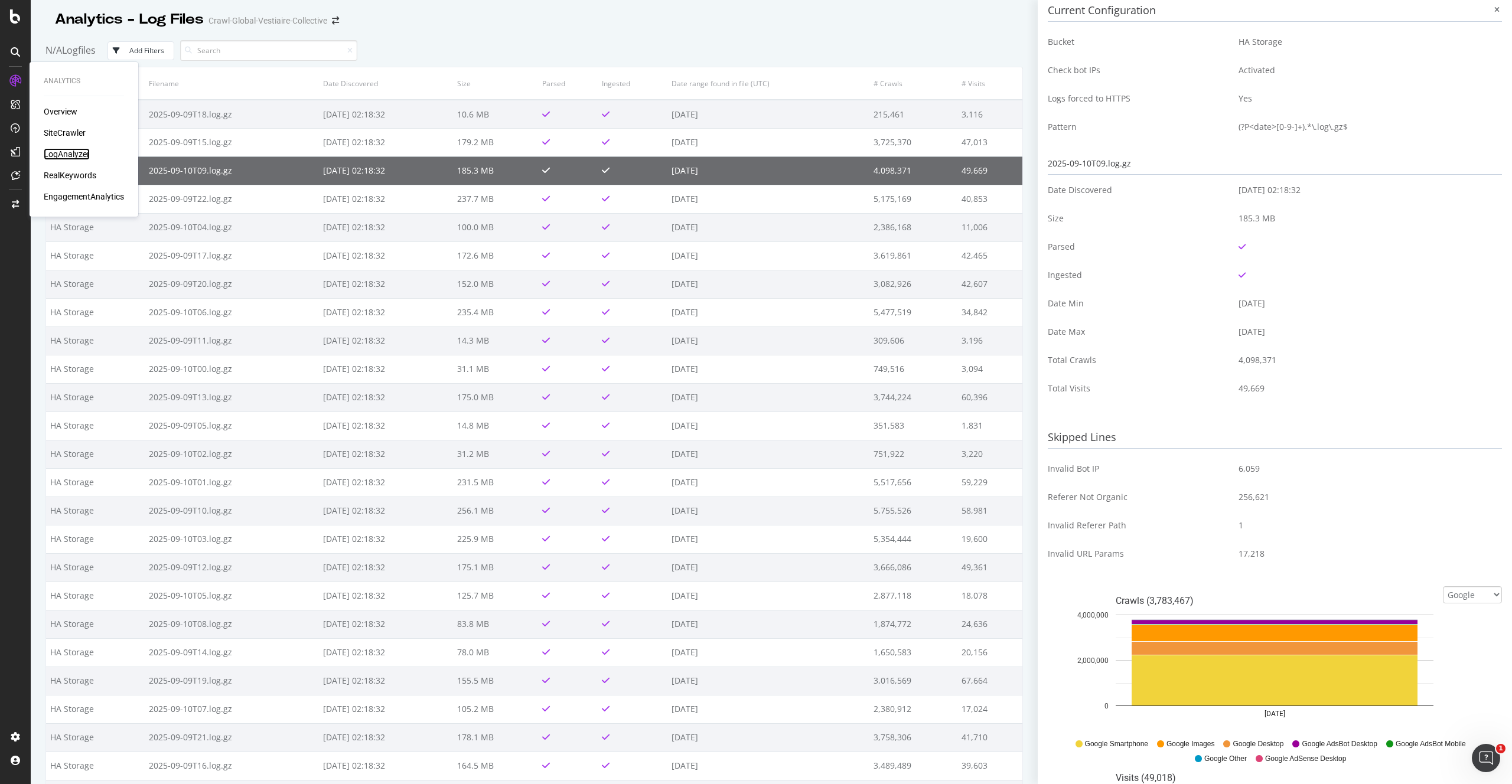
click at [55, 153] on div "LogAnalyzer" at bounding box center [66, 154] width 46 height 12
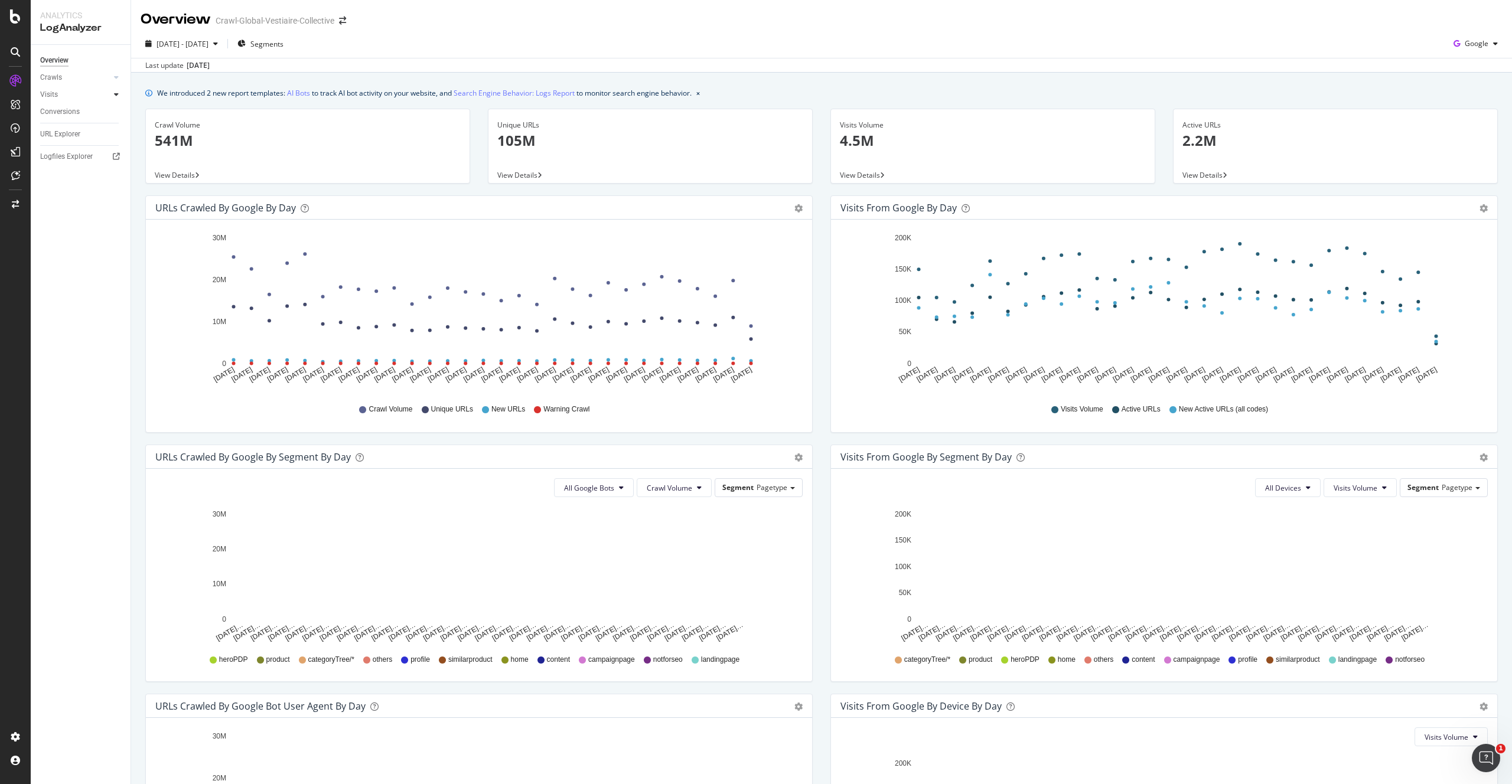
click at [119, 93] on div at bounding box center [116, 94] width 12 height 12
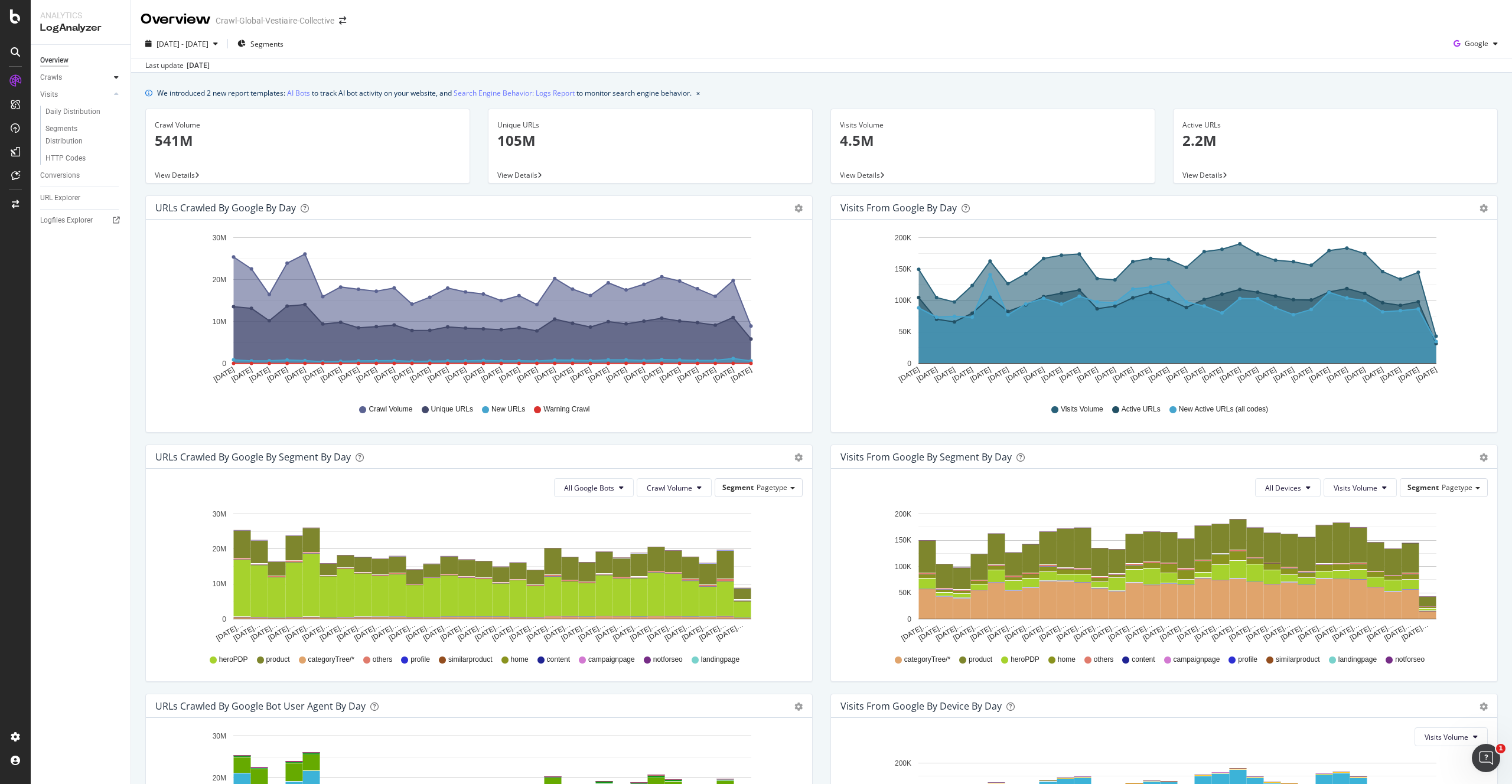
click at [118, 75] on icon at bounding box center [117, 77] width 5 height 7
click at [1496, 46] on icon "button" at bounding box center [1496, 43] width 5 height 7
click at [1336, 35] on div "2025 Aug. 12th - Sep. 10th Segments Google" at bounding box center [821, 46] width 1381 height 23
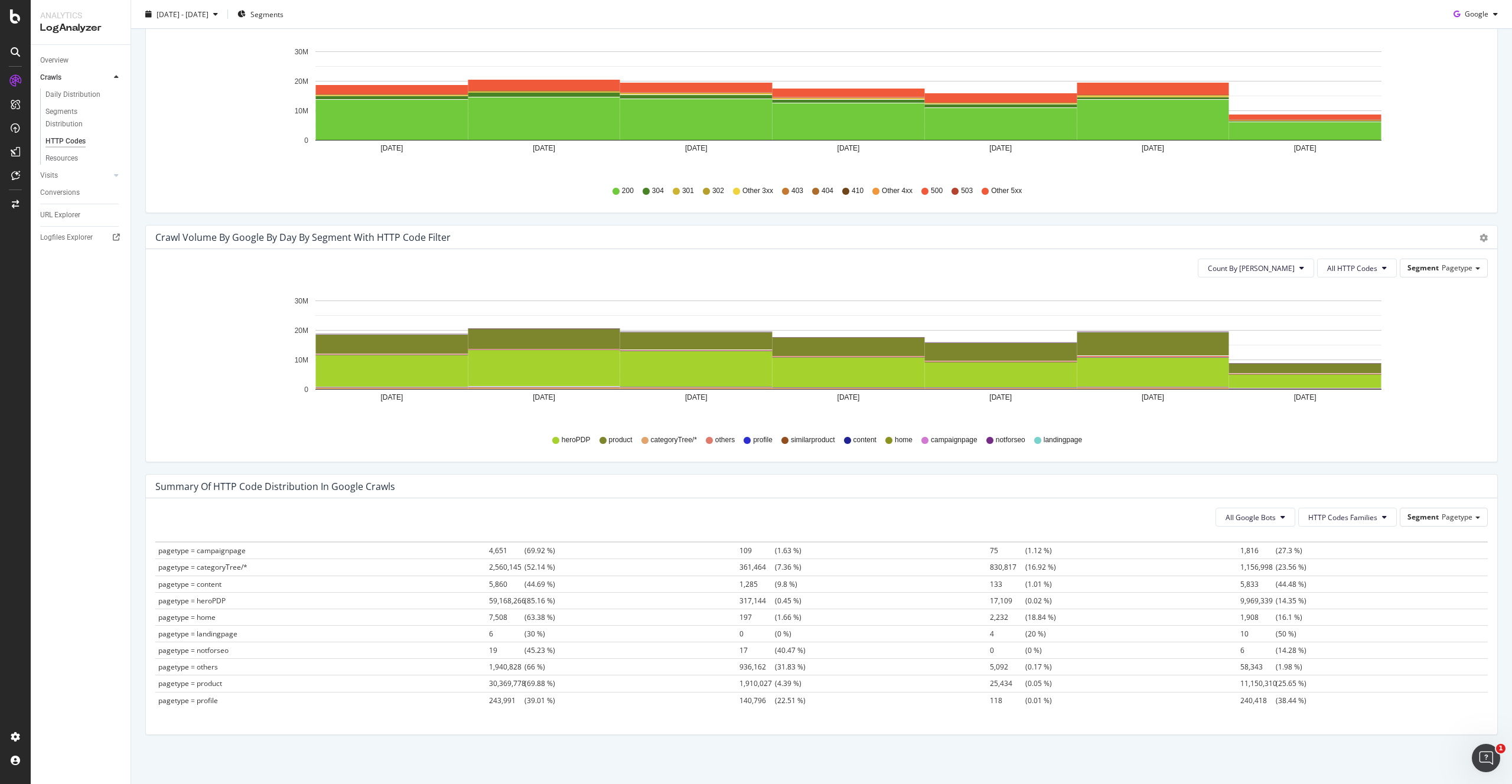
scroll to position [25, 0]
click at [208, 12] on span "2025 Sep. 4th - Sep. 10th" at bounding box center [183, 14] width 52 height 10
click at [179, 124] on div "Custom" at bounding box center [184, 127] width 26 height 10
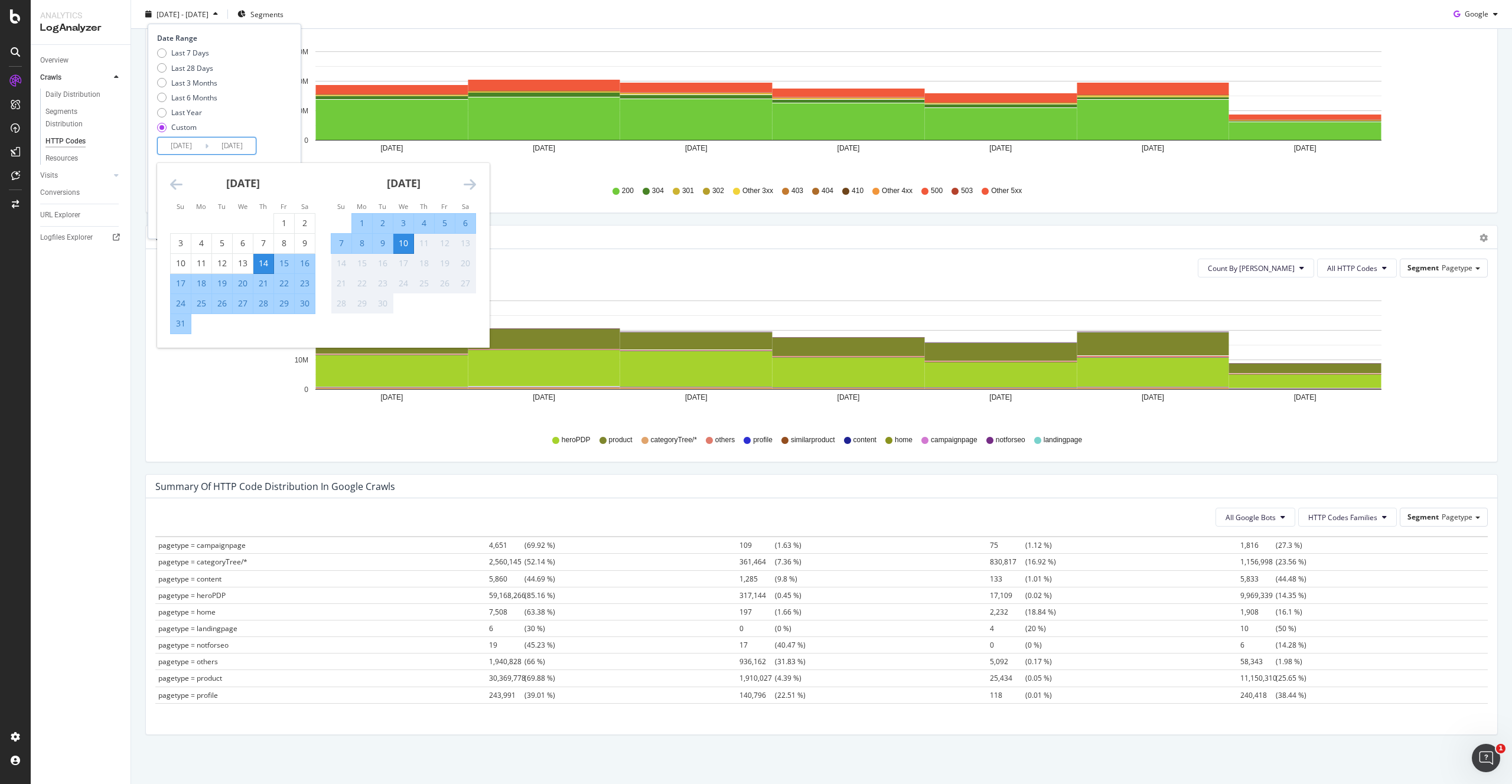
click at [179, 150] on input "2025/08/14" at bounding box center [181, 146] width 47 height 17
click at [381, 245] on div "9" at bounding box center [382, 243] width 20 height 12
type input "2025/09/09"
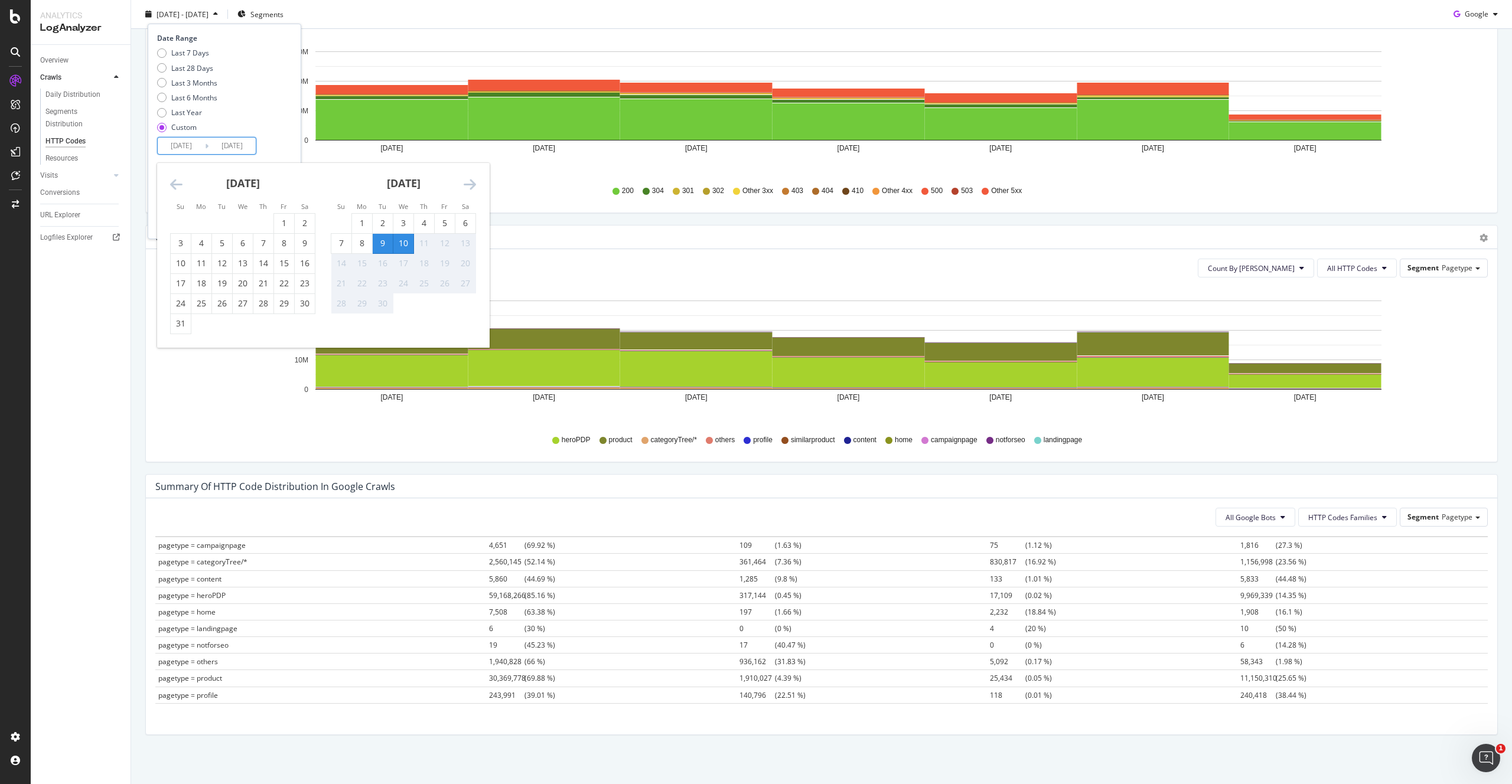
click at [384, 244] on div "9" at bounding box center [382, 243] width 20 height 12
type input "2025/09/09"
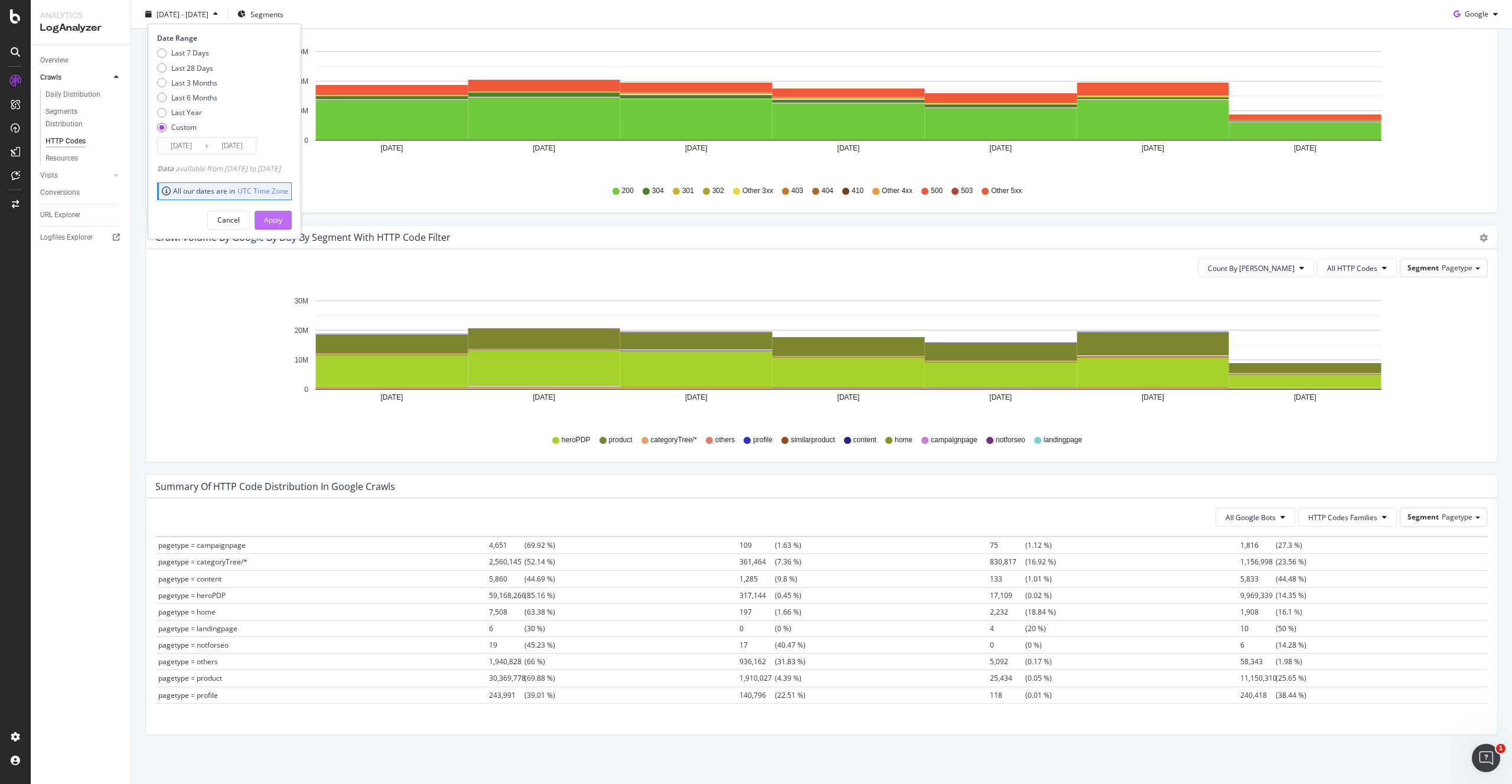
click at [282, 220] on div "Apply" at bounding box center [273, 220] width 18 height 10
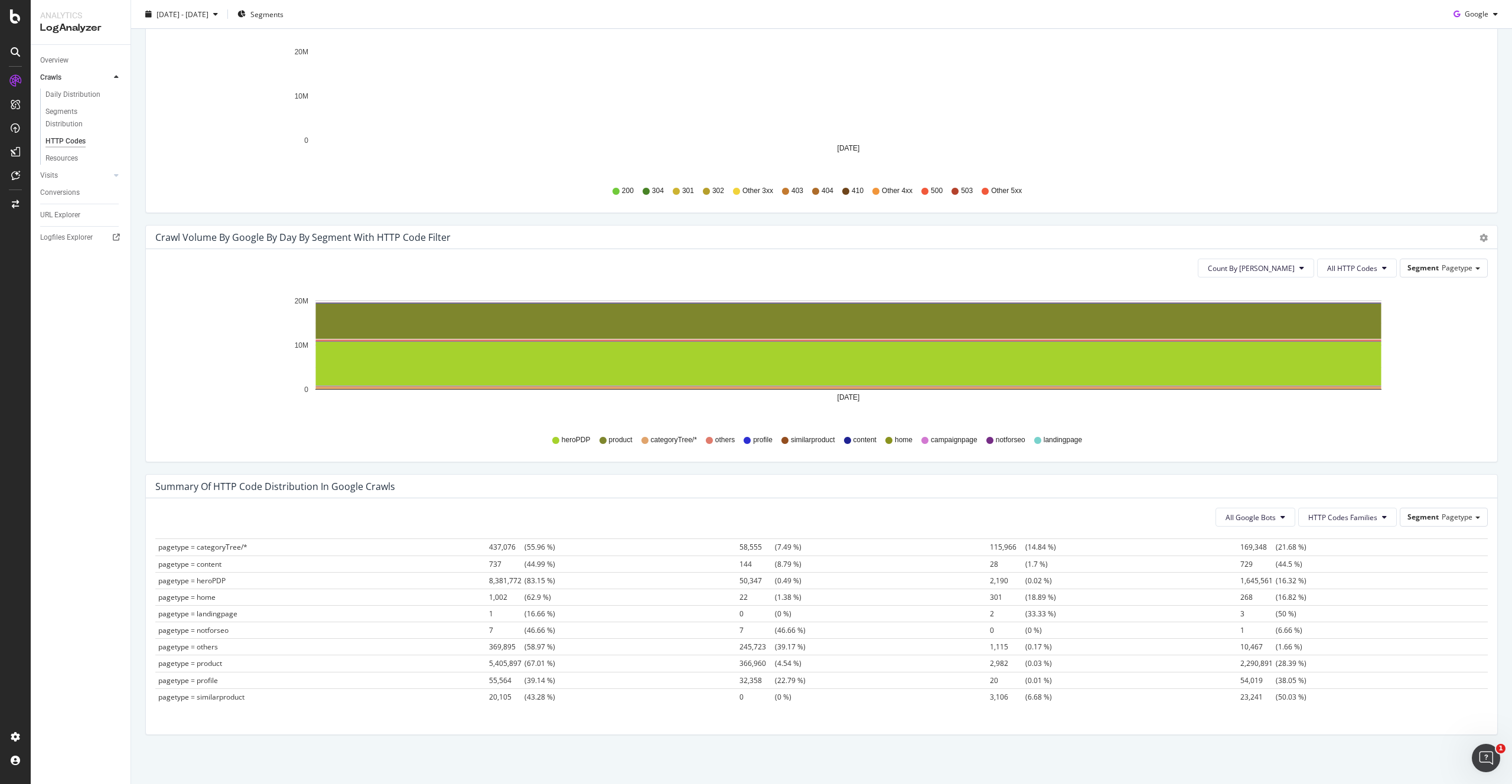
scroll to position [257, 0]
